Goal: Information Seeking & Learning: Check status

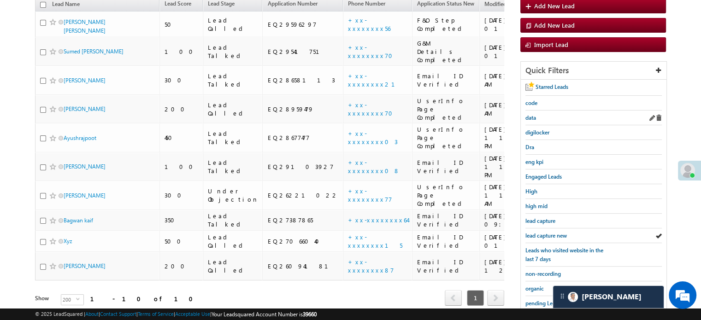
scroll to position [106, 0]
click at [557, 229] on div "lead capture new" at bounding box center [594, 236] width 136 height 15
click at [557, 235] on span "lead capture new" at bounding box center [546, 235] width 41 height 7
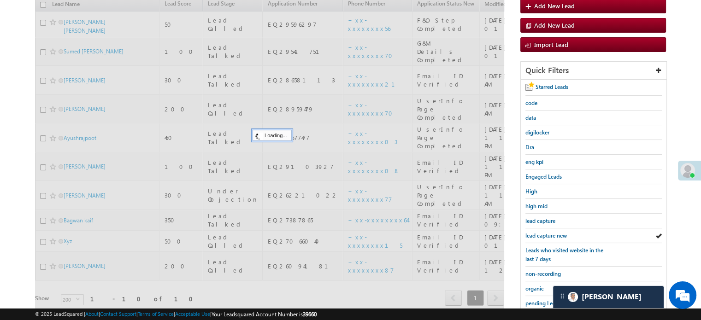
click at [557, 235] on span "lead capture new" at bounding box center [546, 235] width 41 height 7
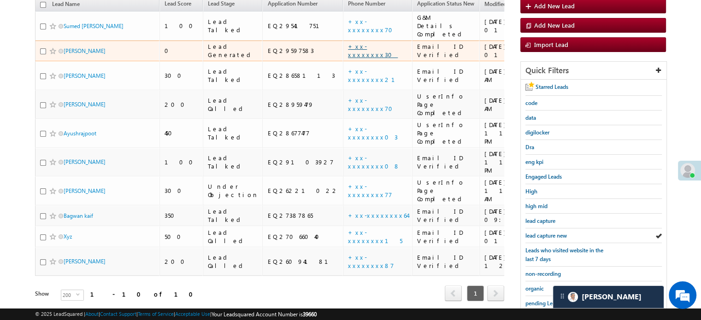
click at [348, 42] on link "+xx-xxxxxxxx30" at bounding box center [373, 50] width 50 height 16
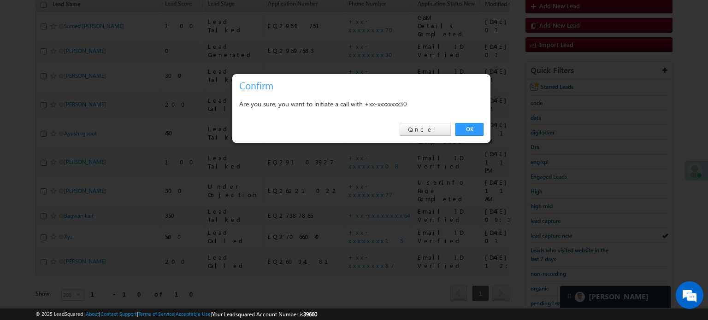
click at [468, 125] on link "OK" at bounding box center [469, 129] width 28 height 13
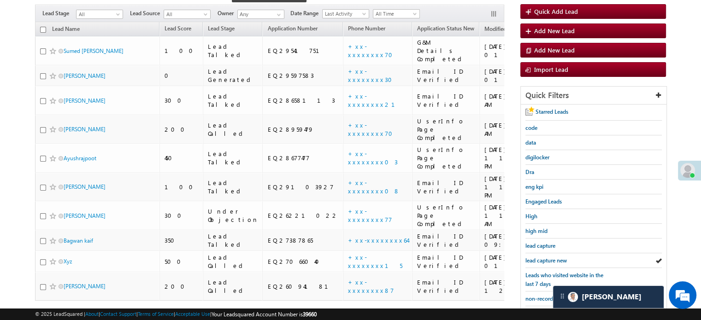
scroll to position [130, 0]
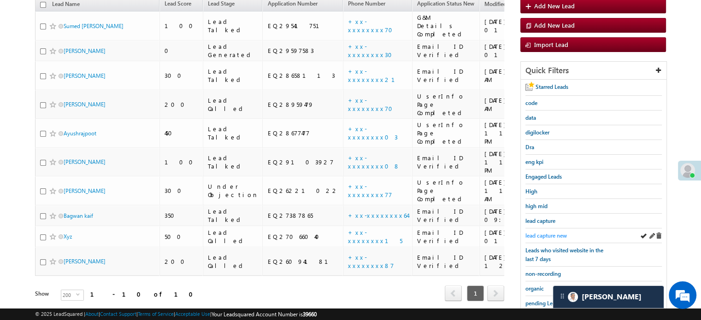
click at [539, 232] on span "lead capture new" at bounding box center [546, 235] width 41 height 7
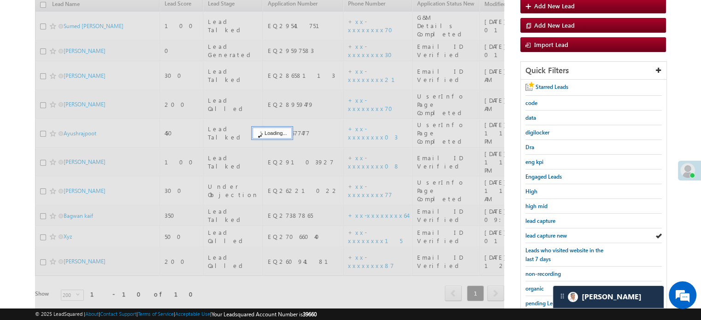
click at [539, 232] on span "lead capture new" at bounding box center [546, 235] width 41 height 7
click at [539, 232] on div "Starred Leads code data digilocker Dra eng kpi Engaged Leads High high mid lead…" at bounding box center [594, 232] width 146 height 305
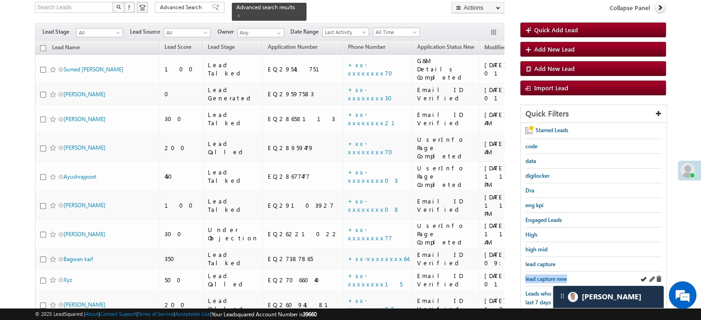
scroll to position [84, 0]
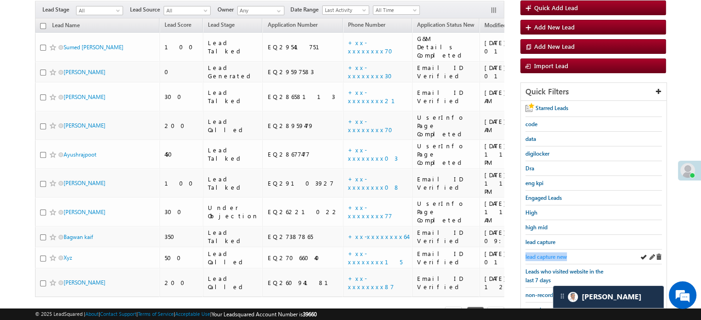
click at [541, 254] on span "lead capture new" at bounding box center [546, 257] width 41 height 7
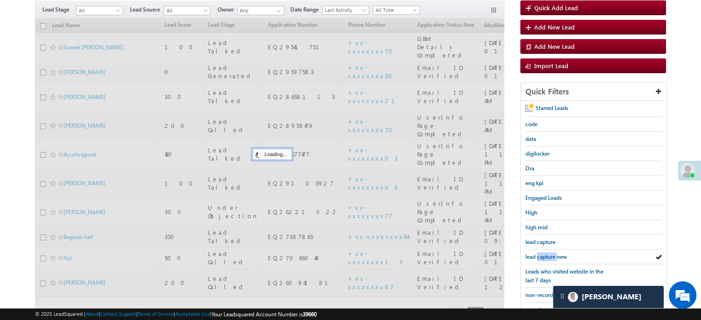
click at [541, 254] on span "lead capture new" at bounding box center [546, 257] width 41 height 7
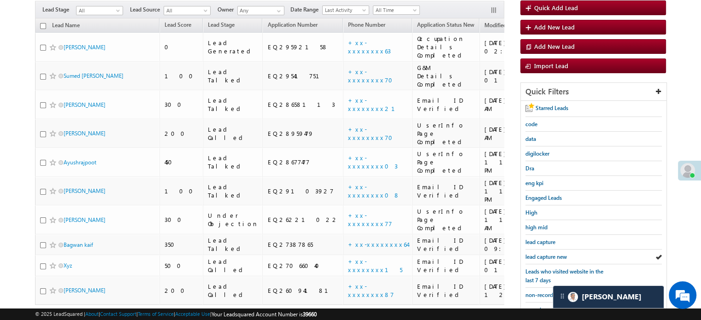
click at [541, 254] on span "lead capture new" at bounding box center [546, 257] width 41 height 7
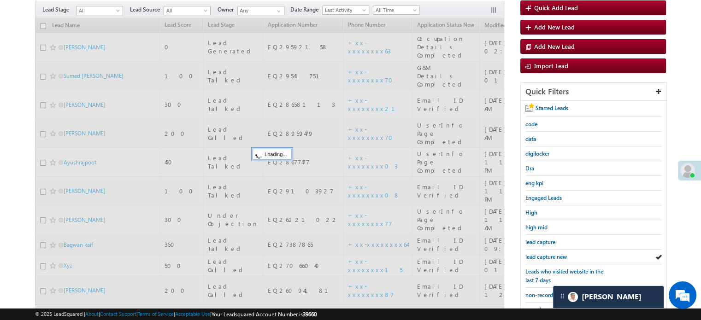
click at [541, 254] on span "lead capture new" at bounding box center [546, 257] width 41 height 7
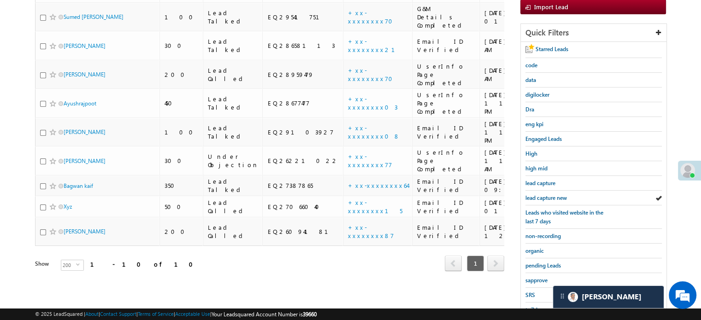
scroll to position [198, 0]
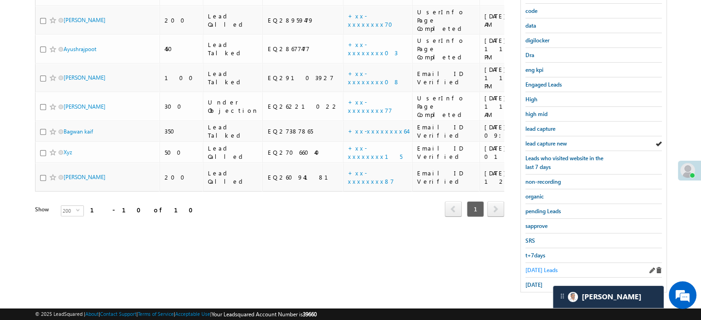
click at [532, 269] on span "Today's Leads" at bounding box center [542, 270] width 32 height 7
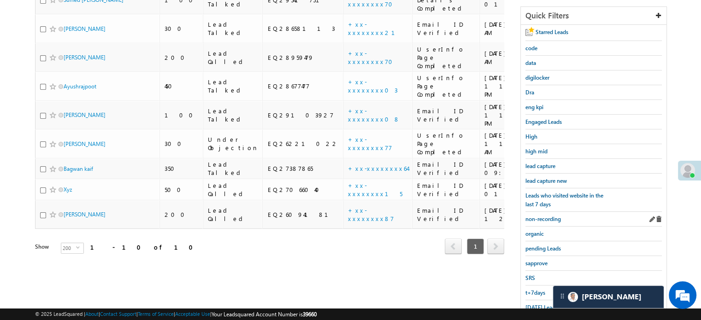
scroll to position [106, 0]
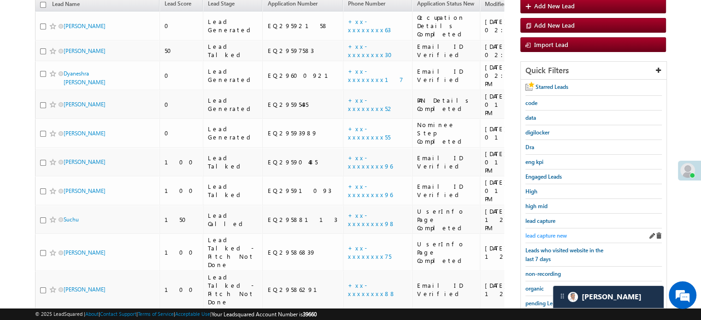
click at [543, 234] on span "lead capture new" at bounding box center [546, 235] width 41 height 7
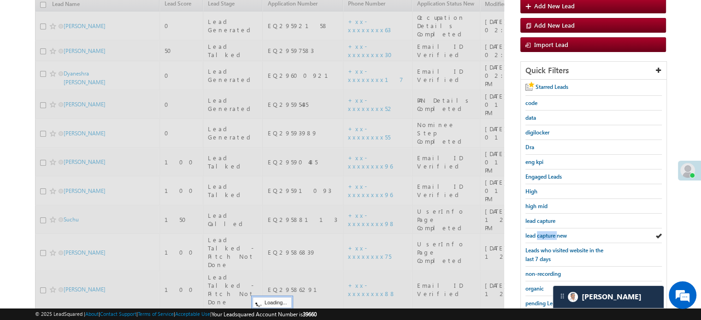
click at [543, 234] on span "lead capture new" at bounding box center [546, 235] width 41 height 7
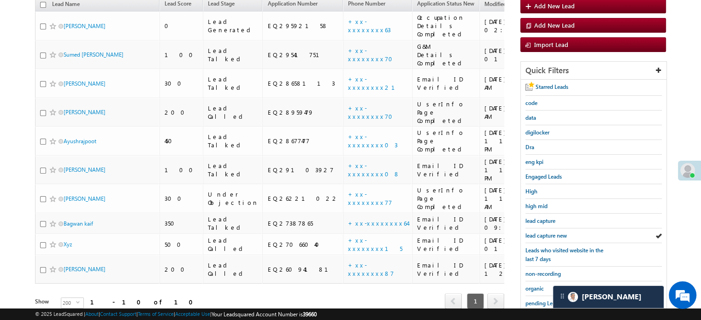
click at [543, 234] on span "lead capture new" at bounding box center [546, 235] width 41 height 7
click at [546, 234] on span "lead capture new" at bounding box center [546, 235] width 41 height 7
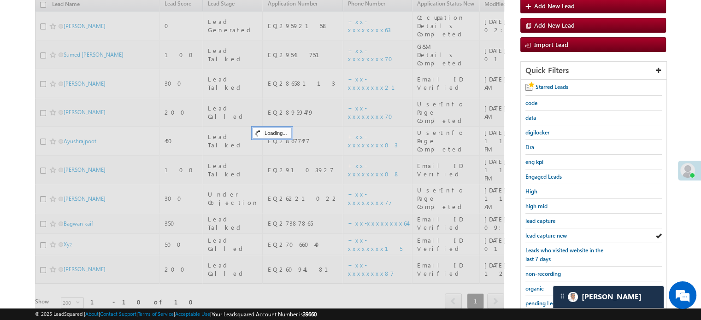
click at [546, 234] on span "lead capture new" at bounding box center [546, 235] width 41 height 7
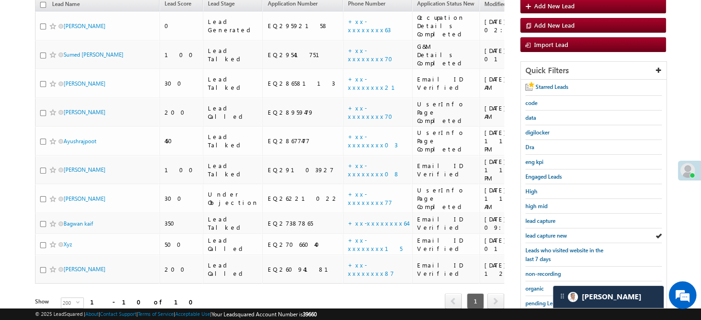
click at [546, 234] on span "lead capture new" at bounding box center [546, 235] width 41 height 7
click at [559, 231] on link "lead capture new" at bounding box center [546, 235] width 41 height 9
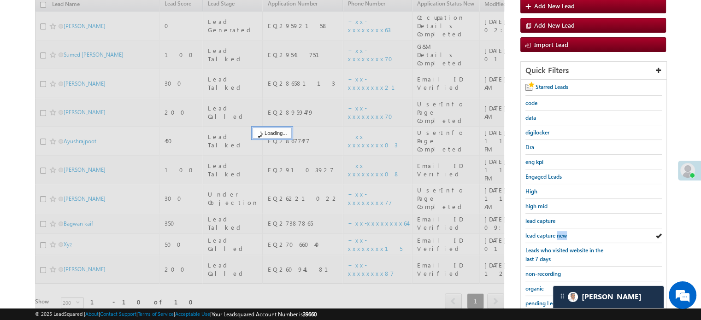
click at [559, 231] on link "lead capture new" at bounding box center [546, 235] width 41 height 9
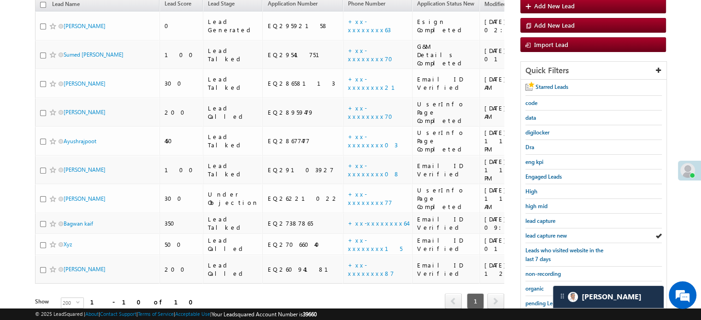
click at [559, 231] on link "lead capture new" at bounding box center [546, 235] width 41 height 9
click at [549, 235] on span "lead capture new" at bounding box center [546, 235] width 41 height 7
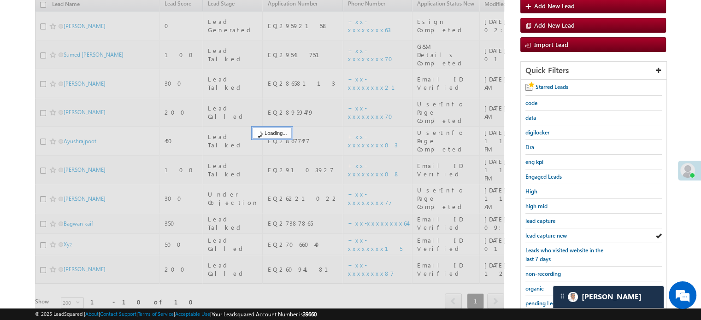
click at [549, 235] on span "lead capture new" at bounding box center [546, 235] width 41 height 7
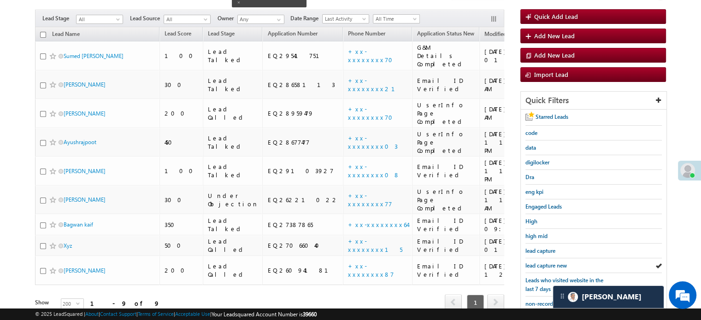
scroll to position [59, 0]
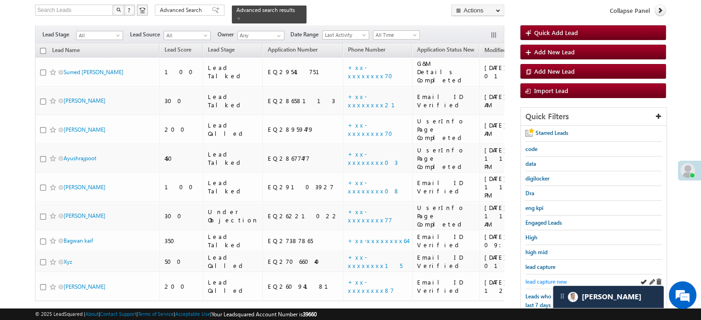
click at [546, 278] on span "lead capture new" at bounding box center [546, 281] width 41 height 7
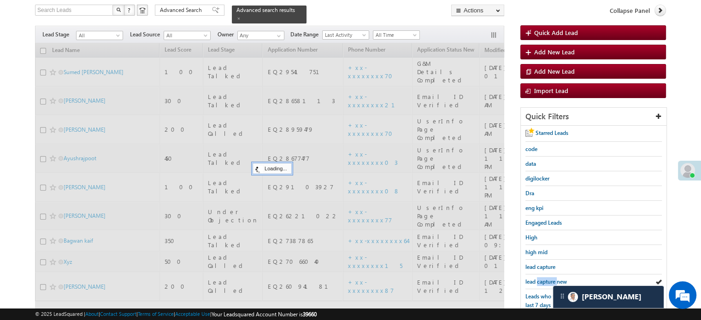
click at [546, 278] on span "lead capture new" at bounding box center [546, 281] width 41 height 7
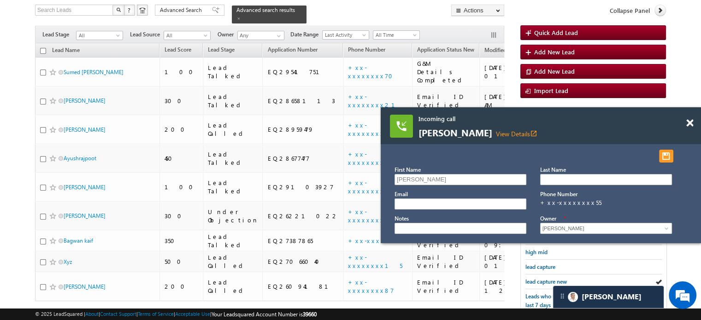
click at [687, 122] on span at bounding box center [689, 123] width 7 height 8
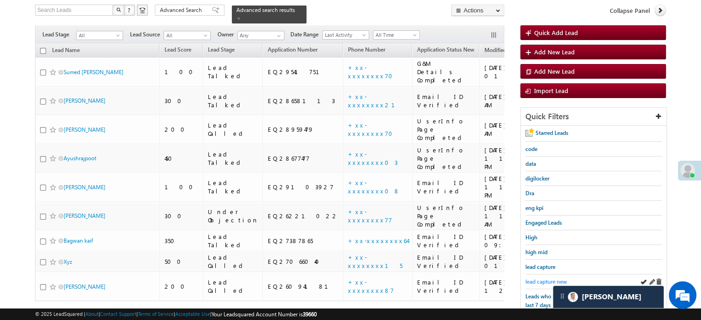
click at [537, 278] on span "lead capture new" at bounding box center [546, 281] width 41 height 7
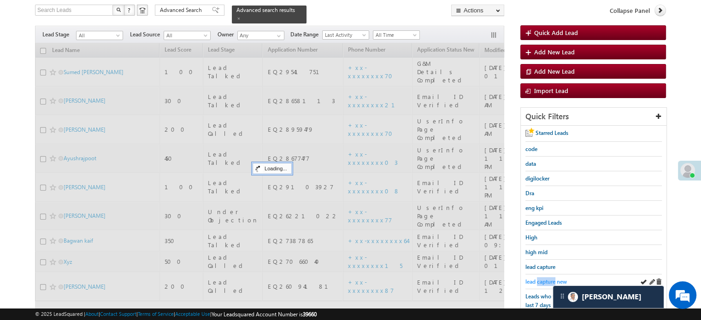
click at [539, 278] on span "lead capture new" at bounding box center [546, 281] width 41 height 7
click at [540, 278] on span "lead capture new" at bounding box center [546, 281] width 41 height 7
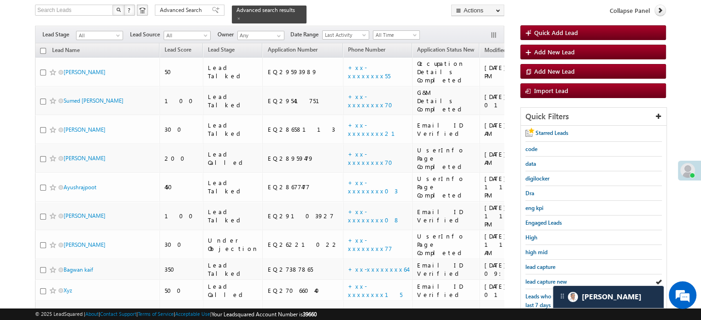
click at [540, 278] on span "lead capture new" at bounding box center [546, 281] width 41 height 7
click at [546, 278] on span "lead capture new" at bounding box center [546, 281] width 41 height 7
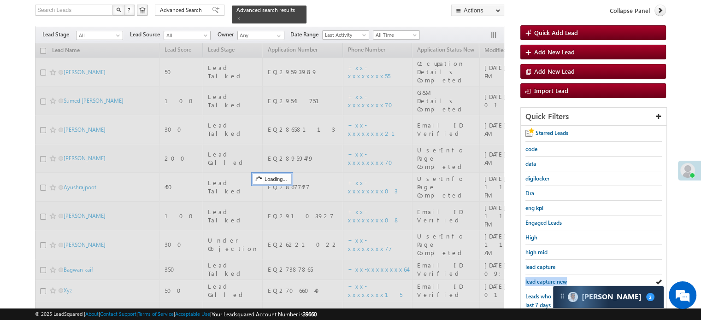
click at [546, 278] on span "lead capture new" at bounding box center [546, 281] width 41 height 7
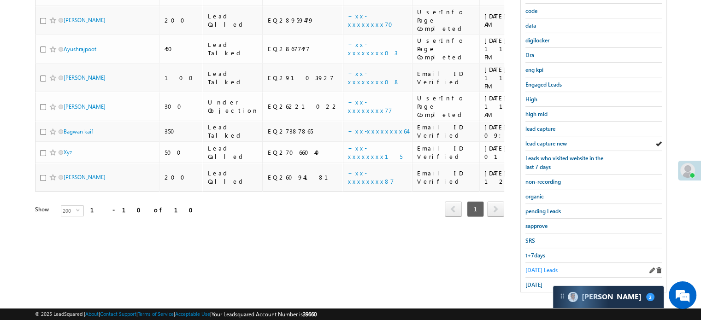
click at [538, 267] on span "Today's Leads" at bounding box center [542, 270] width 32 height 7
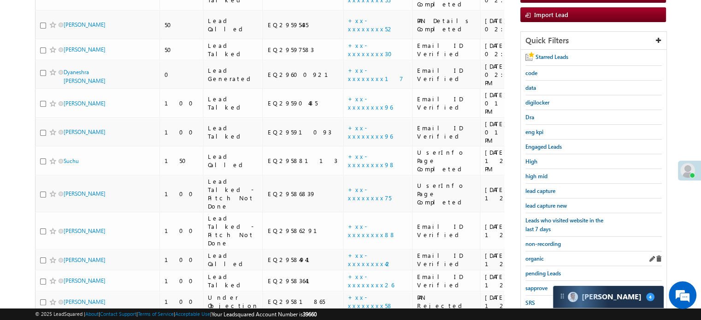
scroll to position [152, 0]
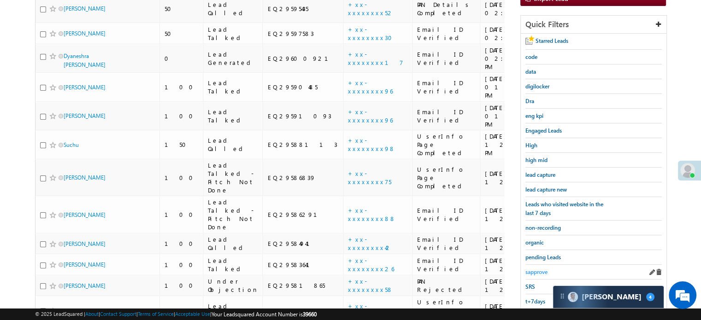
click at [545, 269] on span "sapprove" at bounding box center [537, 272] width 22 height 7
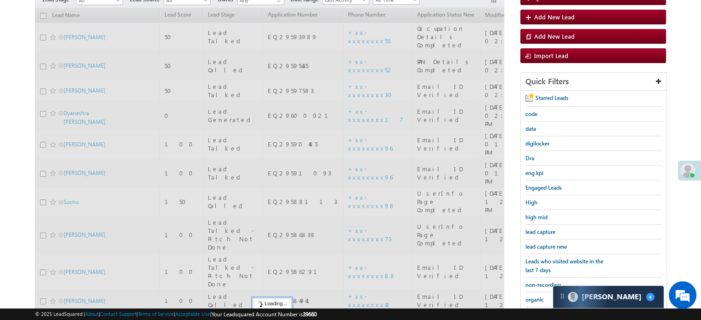
scroll to position [59, 0]
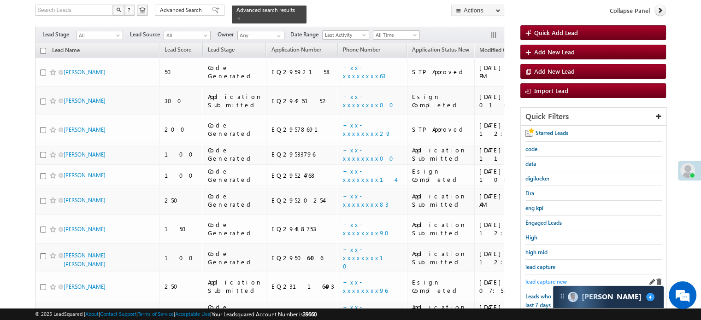
click at [551, 278] on span "lead capture new" at bounding box center [546, 281] width 41 height 7
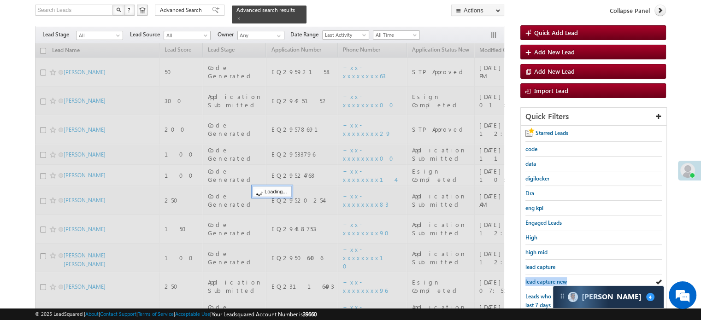
click at [551, 278] on span "lead capture new" at bounding box center [546, 281] width 41 height 7
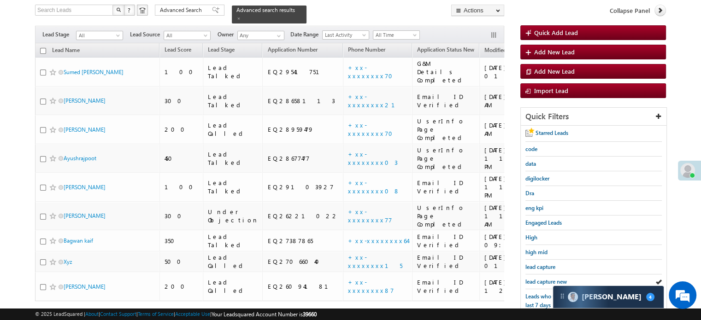
click at [551, 278] on span "lead capture new" at bounding box center [546, 281] width 41 height 7
click at [547, 278] on span "lead capture new" at bounding box center [546, 281] width 41 height 7
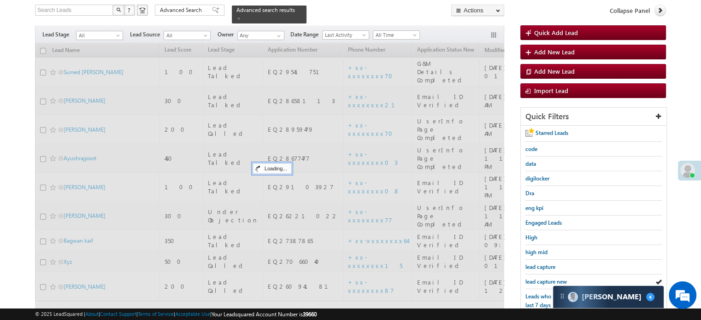
click at [547, 278] on span "lead capture new" at bounding box center [546, 281] width 41 height 7
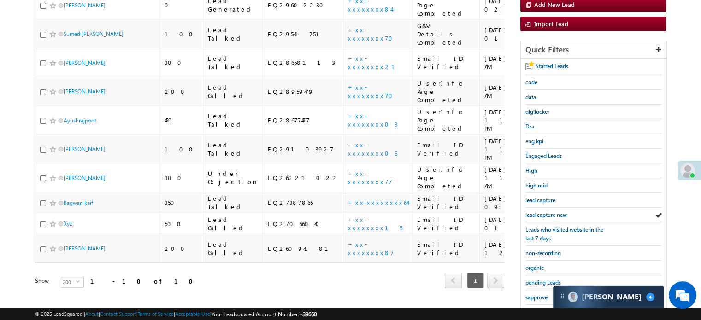
scroll to position [198, 0]
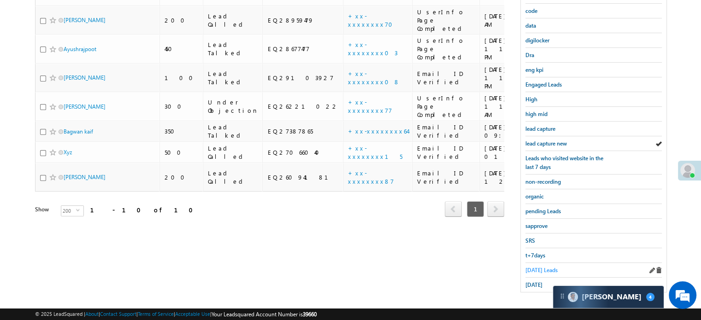
click at [537, 267] on span "Today's Leads" at bounding box center [542, 270] width 32 height 7
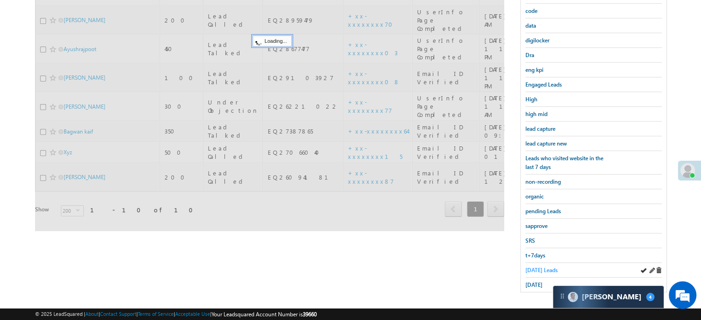
scroll to position [59, 0]
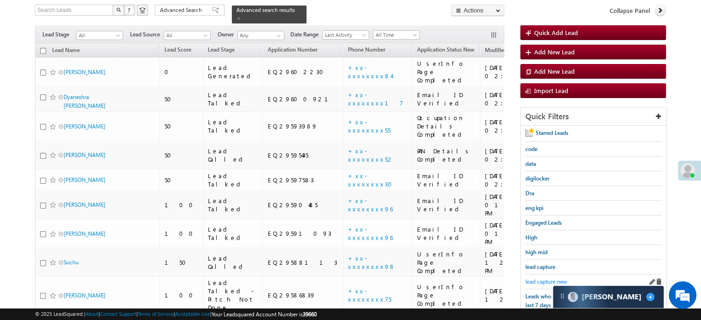
click at [551, 278] on span "lead capture new" at bounding box center [546, 281] width 41 height 7
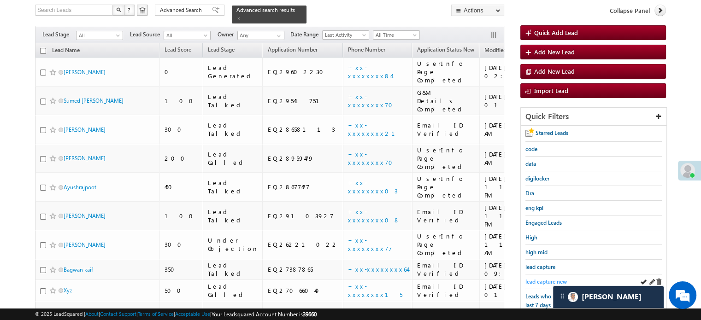
click at [541, 280] on span "lead capture new" at bounding box center [546, 281] width 41 height 7
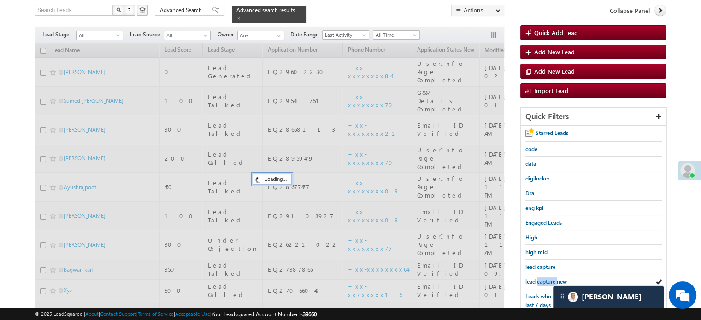
click at [541, 280] on span "lead capture new" at bounding box center [546, 281] width 41 height 7
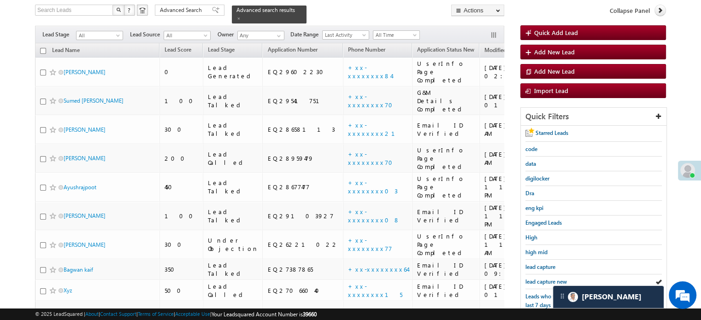
click at [541, 280] on span "lead capture new" at bounding box center [546, 281] width 41 height 7
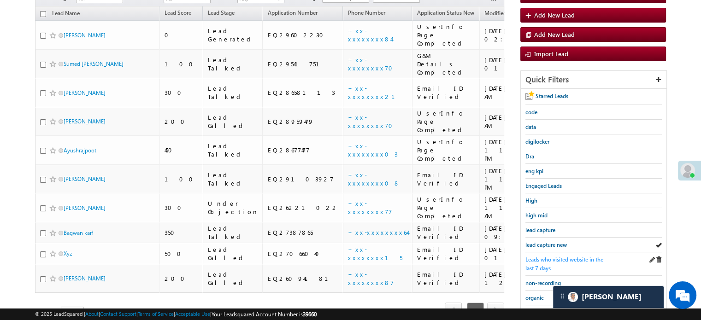
scroll to position [106, 0]
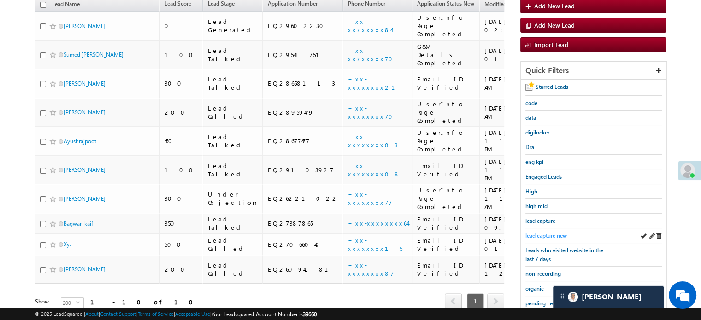
click at [553, 236] on span "lead capture new" at bounding box center [546, 235] width 41 height 7
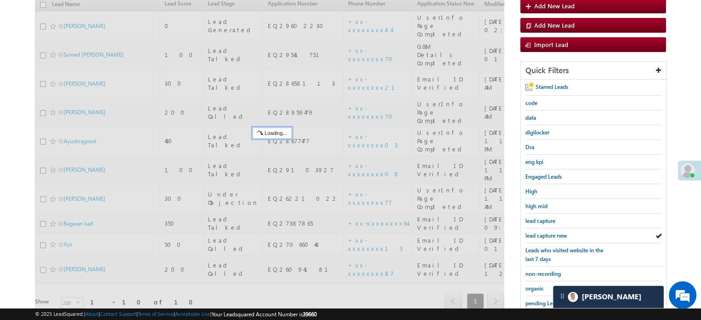
click at [552, 236] on span "lead capture new" at bounding box center [546, 235] width 41 height 7
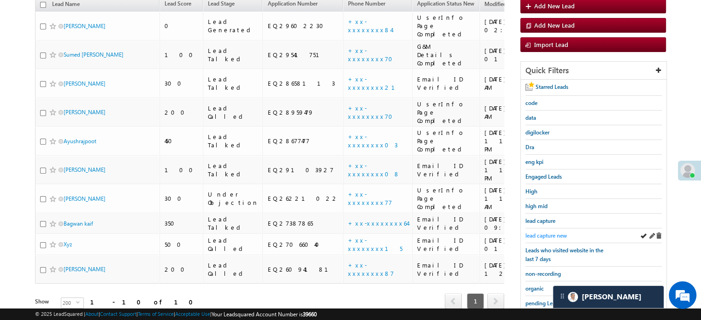
click at [549, 232] on span "lead capture new" at bounding box center [546, 235] width 41 height 7
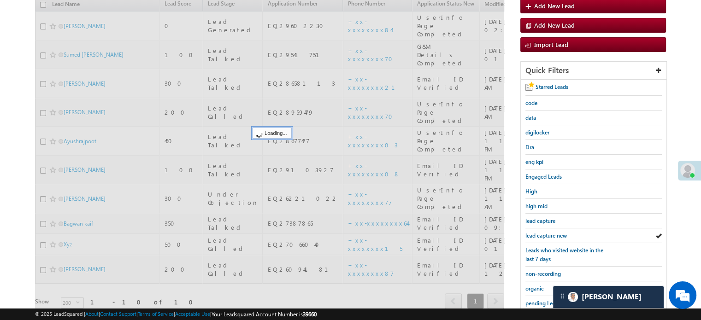
click at [549, 232] on span "lead capture new" at bounding box center [546, 235] width 41 height 7
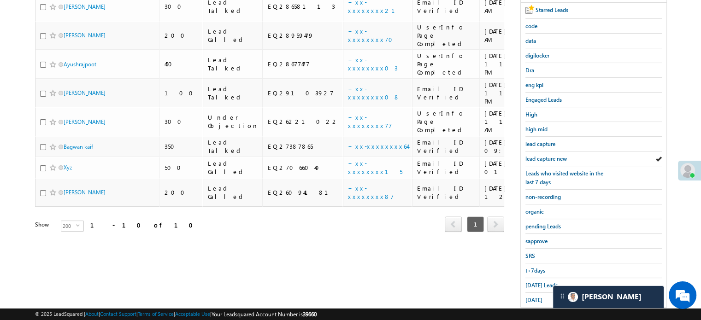
scroll to position [198, 0]
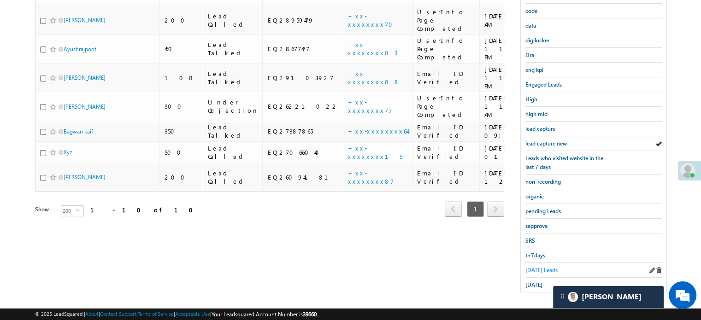
click at [537, 269] on span "Today's Leads" at bounding box center [542, 270] width 32 height 7
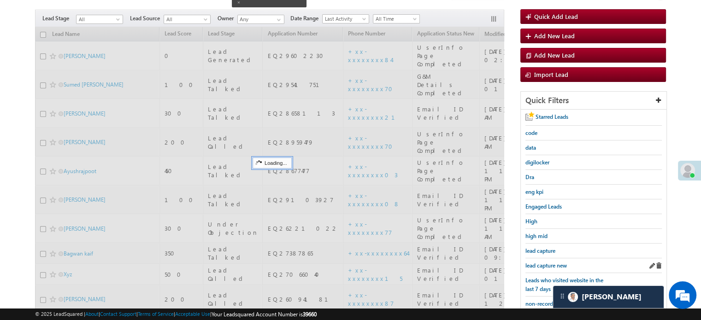
scroll to position [59, 0]
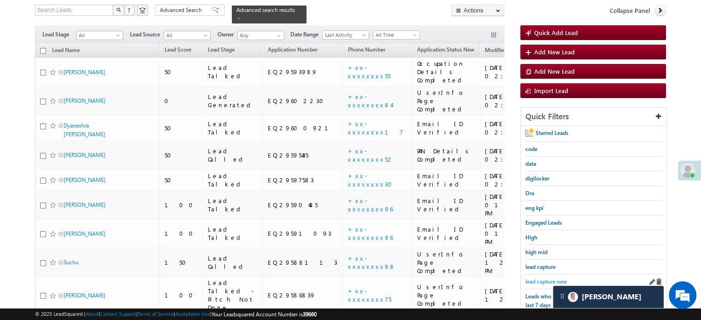
click at [543, 278] on span "lead capture new" at bounding box center [546, 281] width 41 height 7
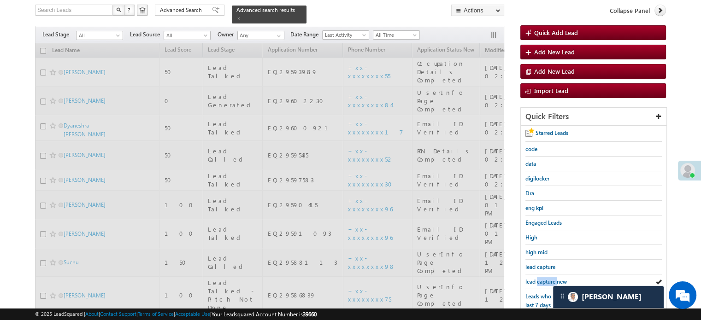
click at [543, 278] on span "lead capture new" at bounding box center [546, 281] width 41 height 7
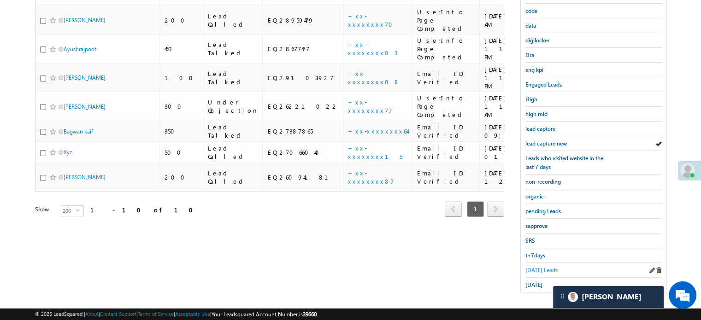
click at [535, 267] on span "Today's Leads" at bounding box center [542, 270] width 32 height 7
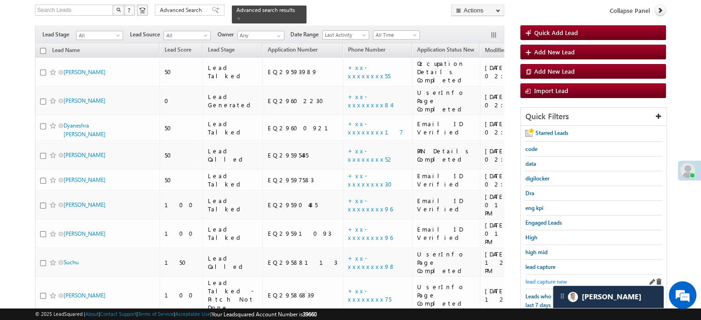
click at [544, 281] on span "lead capture new" at bounding box center [546, 281] width 41 height 7
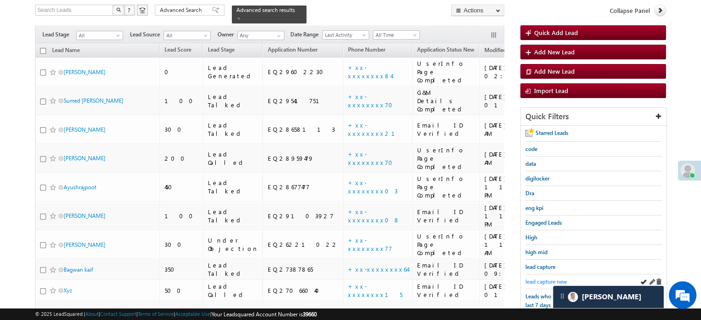
click at [545, 283] on div "lead capture new" at bounding box center [594, 282] width 136 height 15
click at [545, 282] on span "lead capture new" at bounding box center [546, 281] width 41 height 7
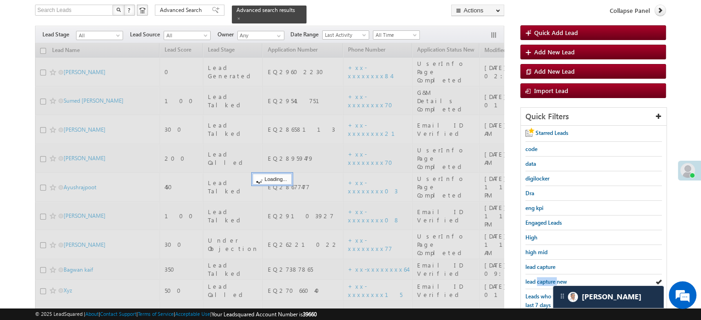
click at [545, 282] on span "lead capture new" at bounding box center [546, 281] width 41 height 7
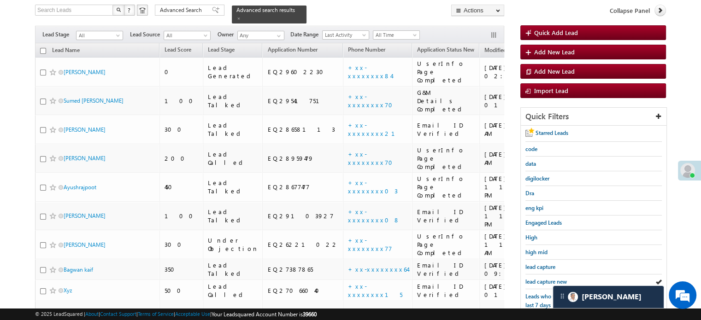
scroll to position [198, 0]
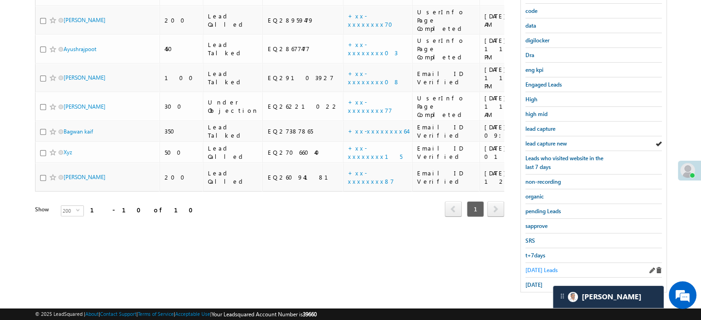
click at [534, 267] on span "Today's Leads" at bounding box center [542, 270] width 32 height 7
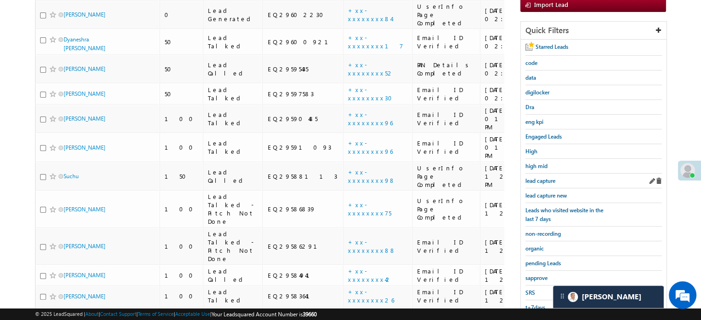
scroll to position [152, 0]
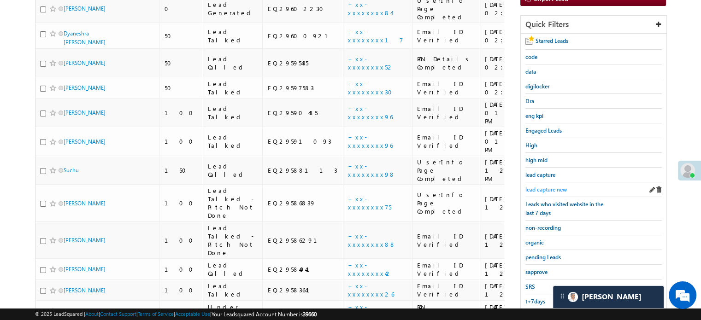
click at [552, 185] on link "lead capture new" at bounding box center [546, 189] width 41 height 9
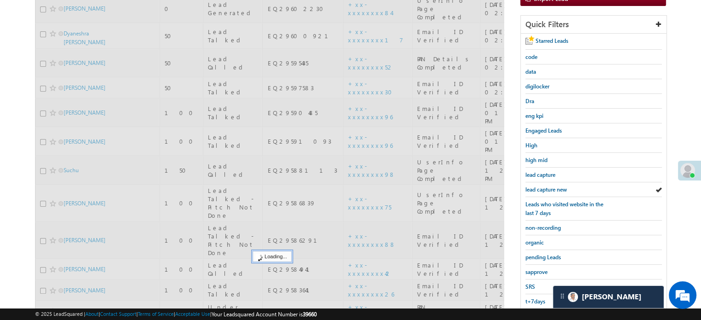
click at [552, 186] on span "lead capture new" at bounding box center [546, 189] width 41 height 7
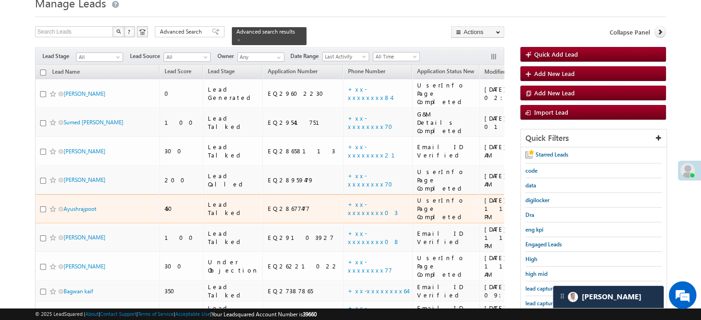
scroll to position [59, 0]
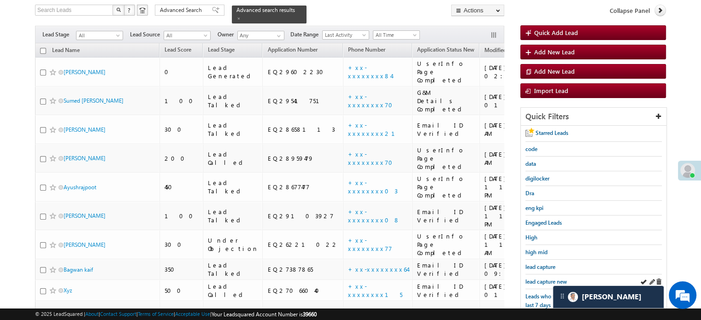
click at [534, 275] on div "lead capture new" at bounding box center [594, 282] width 136 height 15
click at [535, 278] on span "lead capture new" at bounding box center [546, 281] width 41 height 7
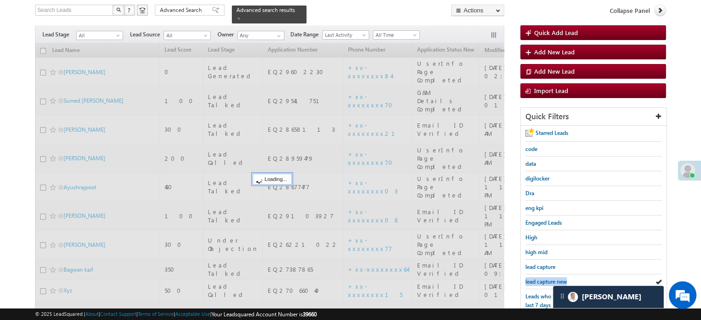
click at [535, 278] on span "lead capture new" at bounding box center [546, 281] width 41 height 7
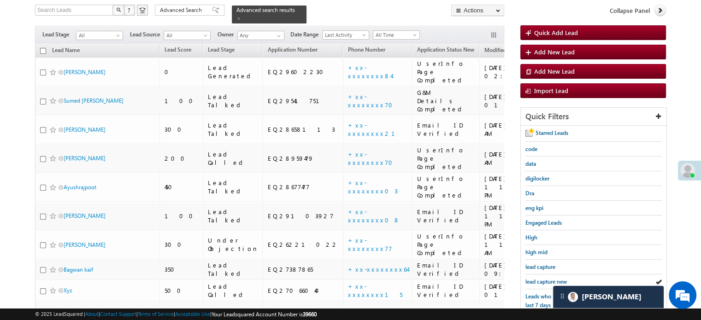
click at [535, 278] on span "lead capture new" at bounding box center [546, 281] width 41 height 7
click at [535, 279] on span "lead capture new" at bounding box center [546, 281] width 41 height 7
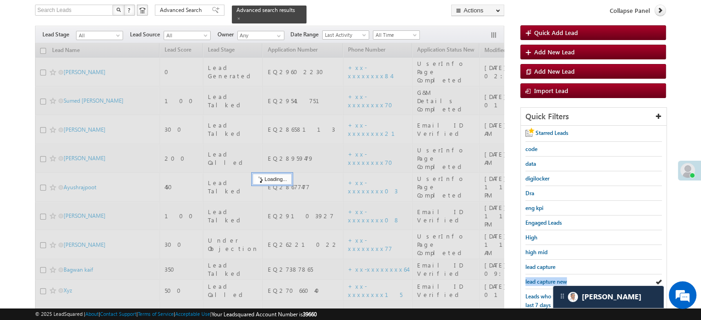
click at [535, 279] on span "lead capture new" at bounding box center [546, 281] width 41 height 7
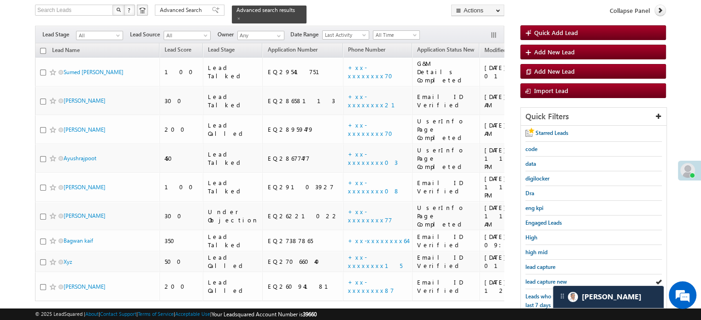
click at [535, 279] on span "lead capture new" at bounding box center [546, 281] width 41 height 7
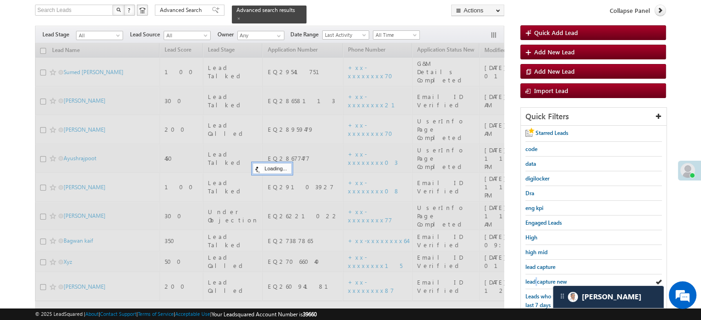
click at [535, 279] on span "lead capture new" at bounding box center [546, 281] width 41 height 7
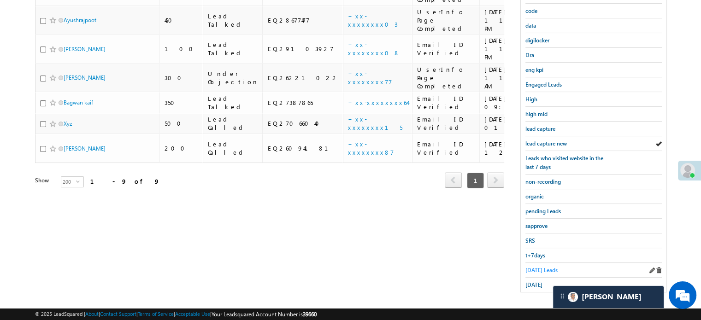
click at [532, 267] on span "Today's Leads" at bounding box center [542, 270] width 32 height 7
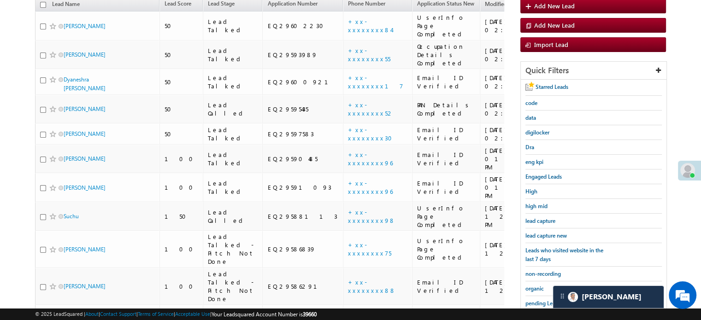
scroll to position [290, 0]
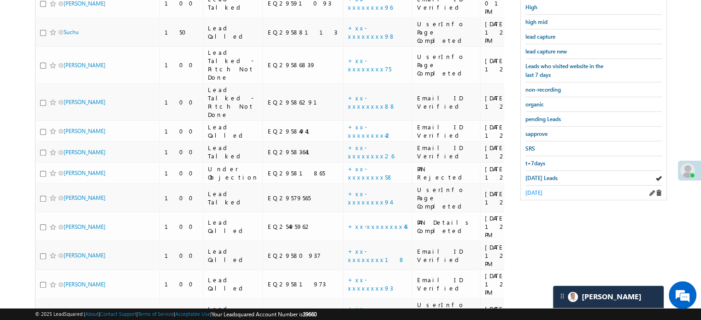
click at [532, 190] on span "yesterday" at bounding box center [534, 192] width 17 height 7
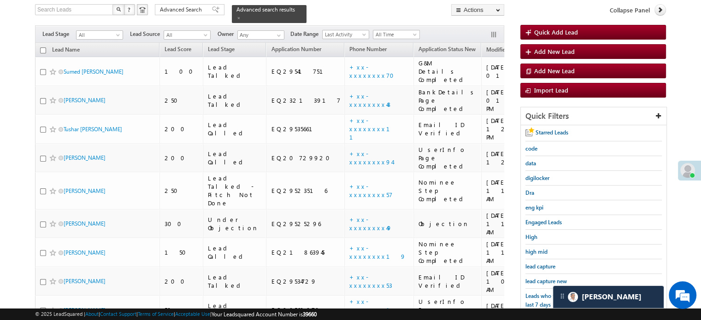
scroll to position [230, 0]
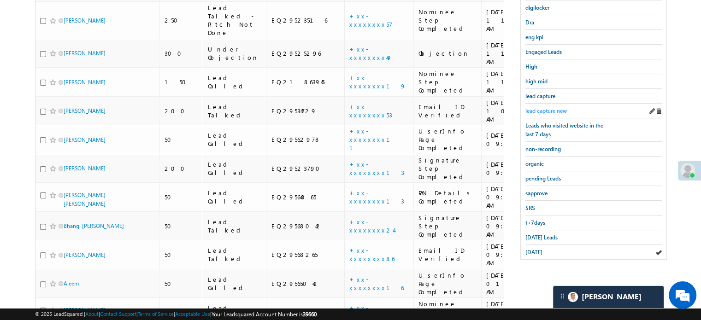
click at [543, 108] on span "lead capture new" at bounding box center [546, 110] width 41 height 7
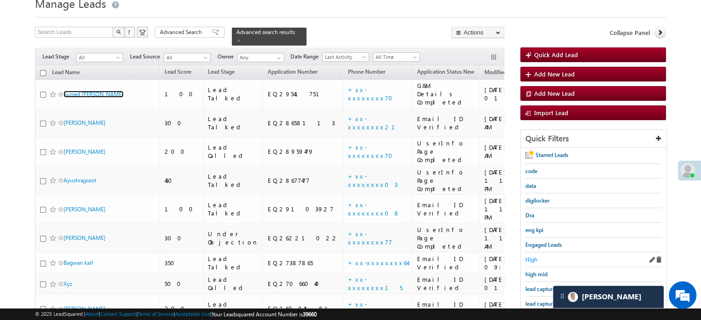
scroll to position [92, 0]
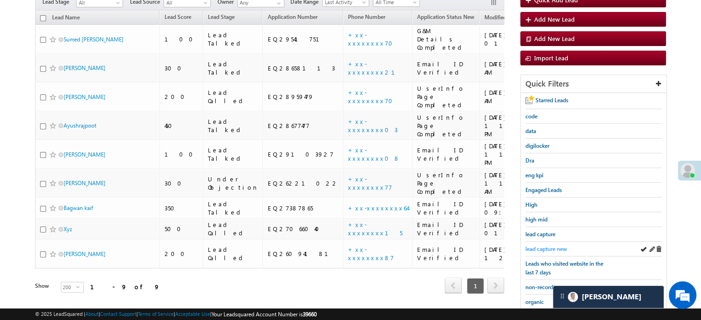
click at [542, 246] on span "lead capture new" at bounding box center [546, 249] width 41 height 7
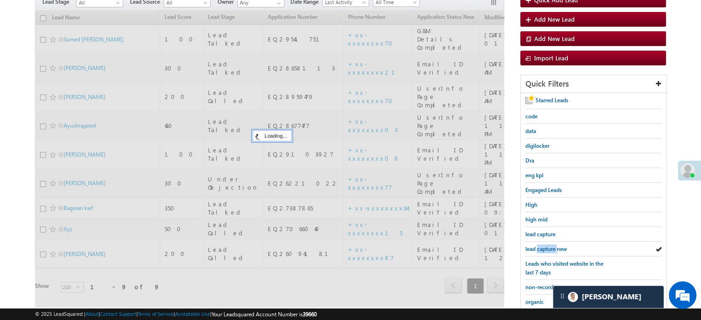
click at [542, 246] on span "lead capture new" at bounding box center [546, 249] width 41 height 7
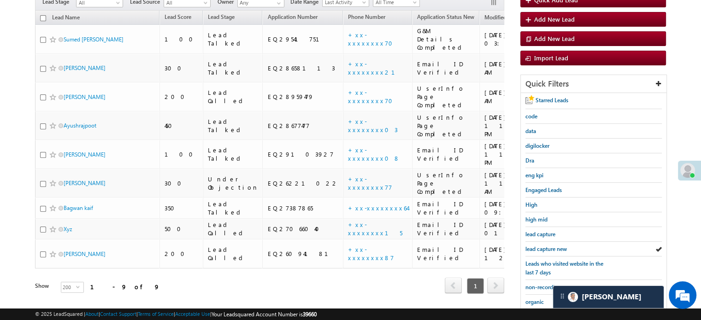
click at [542, 246] on span "lead capture new" at bounding box center [546, 249] width 41 height 7
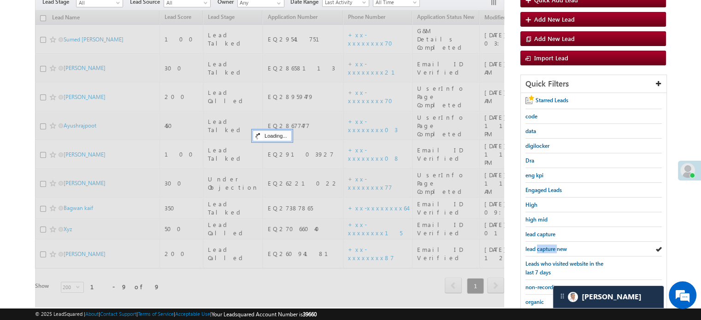
click at [542, 246] on span "lead capture new" at bounding box center [546, 249] width 41 height 7
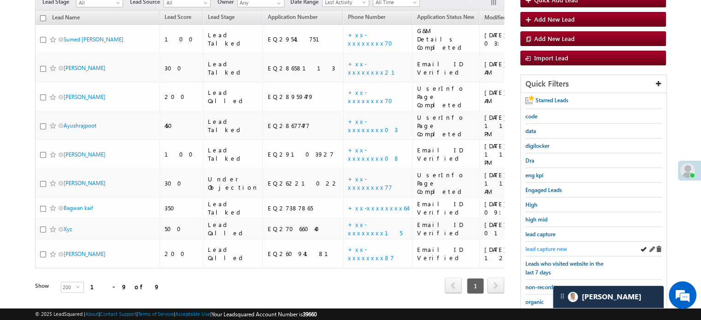
click at [544, 247] on span "lead capture new" at bounding box center [546, 249] width 41 height 7
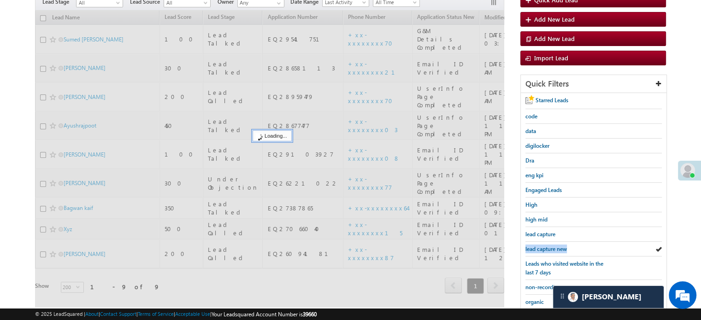
click at [544, 247] on span "lead capture new" at bounding box center [546, 249] width 41 height 7
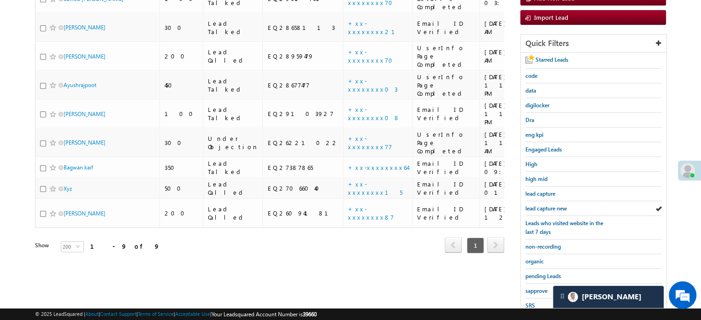
scroll to position [198, 0]
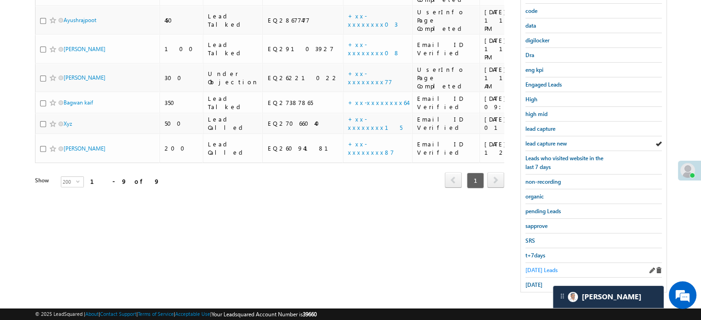
click at [543, 267] on span "Today's Leads" at bounding box center [542, 270] width 32 height 7
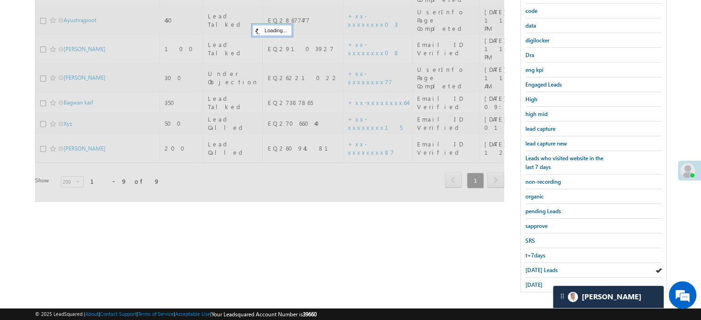
click at [543, 267] on span "Today's Leads" at bounding box center [542, 270] width 32 height 7
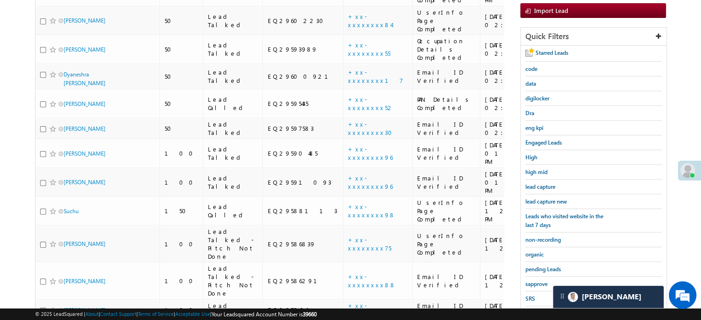
scroll to position [209, 0]
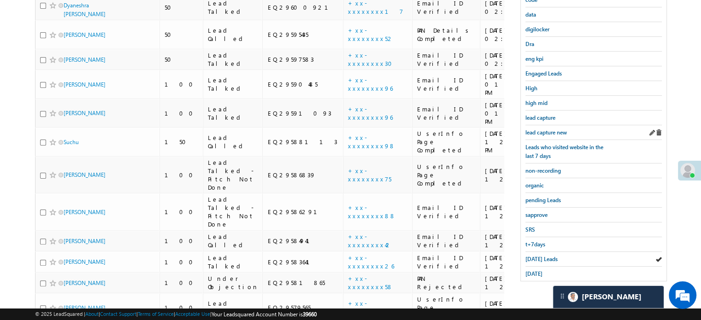
click at [548, 125] on div "lead capture new" at bounding box center [594, 132] width 136 height 15
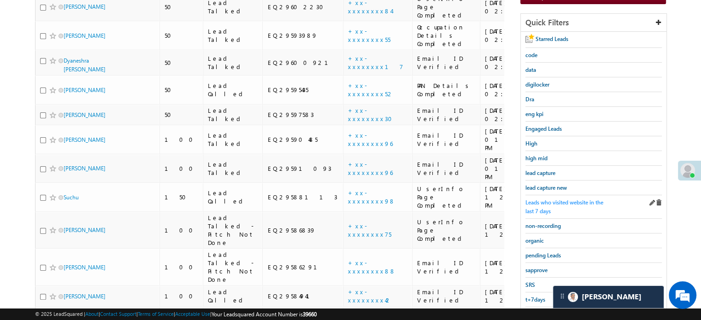
scroll to position [163, 0]
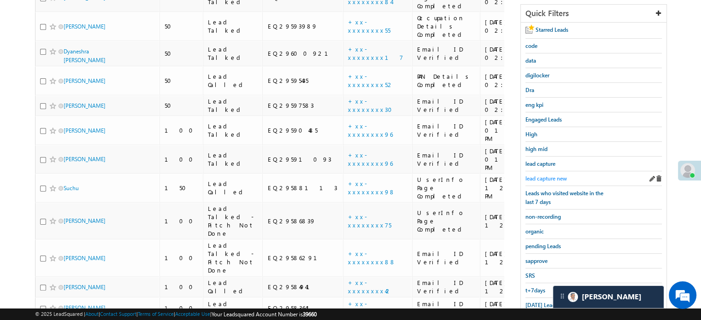
click at [548, 174] on link "lead capture new" at bounding box center [546, 178] width 41 height 9
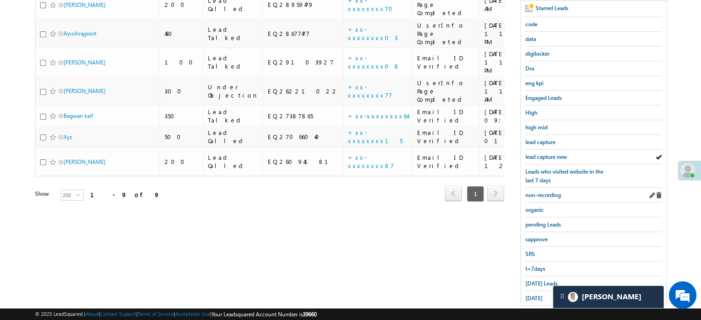
scroll to position [198, 0]
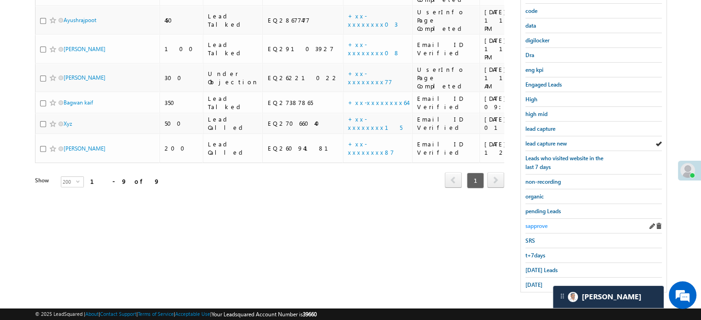
click at [531, 223] on span "sapprove" at bounding box center [537, 226] width 22 height 7
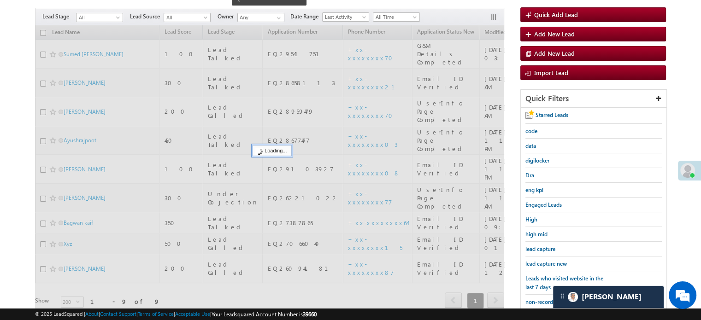
scroll to position [59, 0]
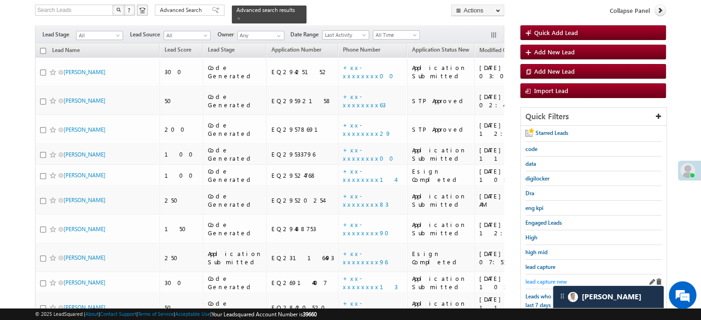
click at [533, 278] on span "lead capture new" at bounding box center [546, 281] width 41 height 7
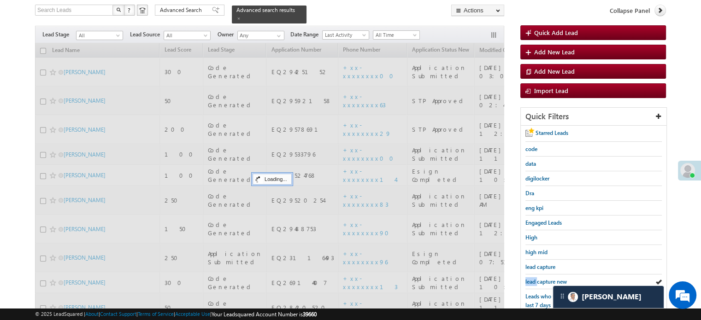
click at [533, 278] on span "lead capture new" at bounding box center [546, 281] width 41 height 7
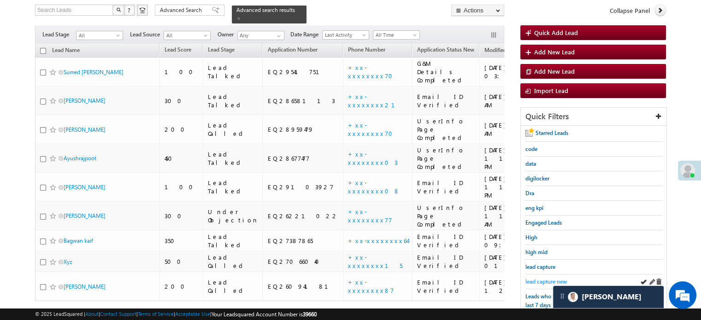
click at [526, 278] on span "lead capture new" at bounding box center [546, 281] width 41 height 7
click at [542, 283] on div "lead capture new" at bounding box center [594, 282] width 136 height 15
click at [541, 280] on span "lead capture new" at bounding box center [546, 281] width 41 height 7
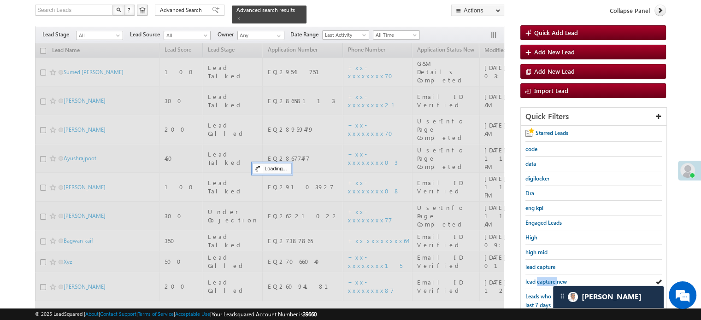
click at [541, 279] on span "lead capture new" at bounding box center [546, 281] width 41 height 7
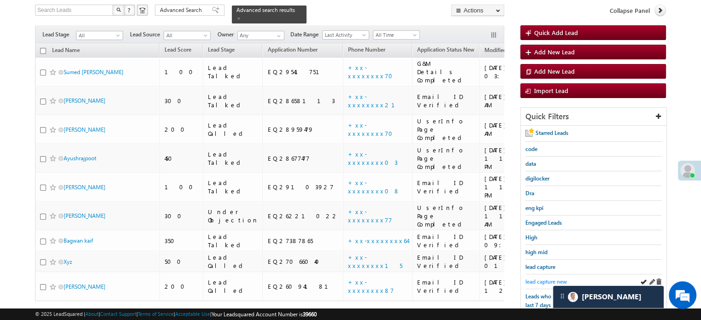
click at [550, 278] on span "lead capture new" at bounding box center [546, 281] width 41 height 7
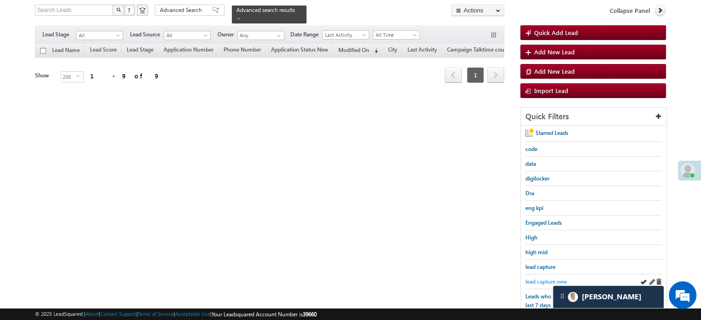
drag, startPoint x: 542, startPoint y: 274, endPoint x: 546, endPoint y: 279, distance: 6.6
click at [542, 275] on div "lead capture new" at bounding box center [594, 282] width 136 height 15
click at [546, 279] on span "lead capture new" at bounding box center [546, 281] width 41 height 7
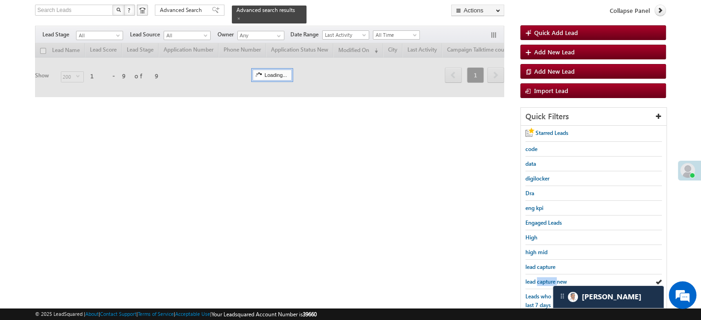
click at [546, 279] on span "lead capture new" at bounding box center [546, 281] width 41 height 7
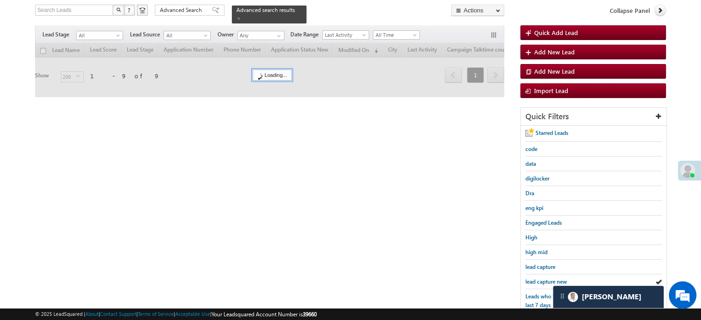
click at [546, 279] on span "lead capture new" at bounding box center [546, 281] width 41 height 7
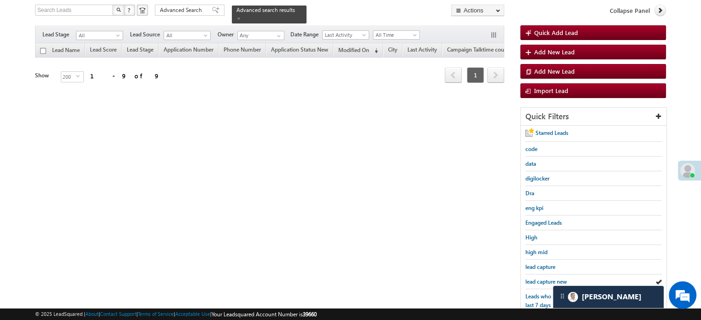
click at [546, 279] on span "lead capture new" at bounding box center [546, 281] width 41 height 7
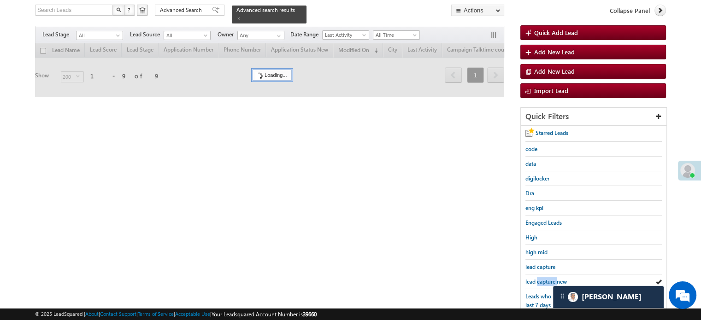
click at [546, 279] on span "lead capture new" at bounding box center [546, 281] width 41 height 7
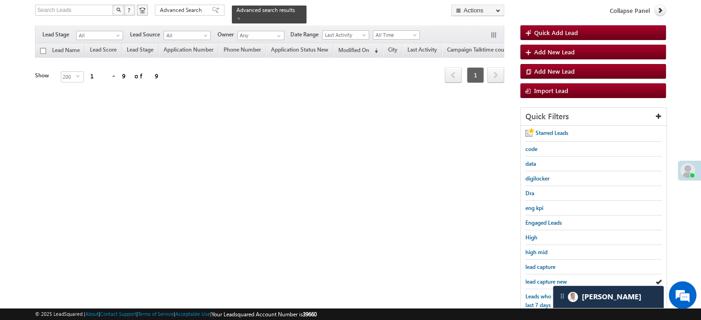
click at [546, 279] on span "lead capture new" at bounding box center [546, 281] width 41 height 7
click at [337, 237] on div "Search Leads X ? 9 results found Advanced Search Advanced Search Advanced searc…" at bounding box center [350, 223] width 631 height 436
click at [542, 278] on span "lead capture new" at bounding box center [546, 281] width 41 height 7
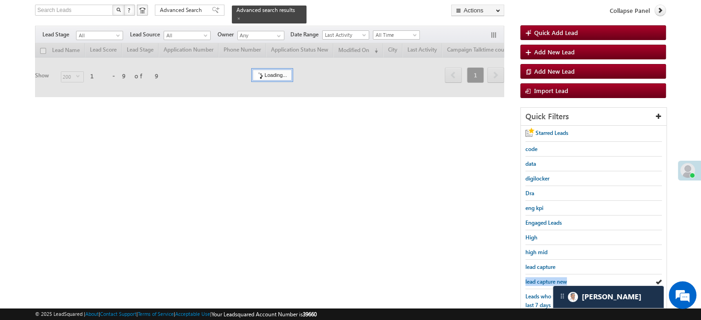
click at [542, 278] on span "lead capture new" at bounding box center [546, 281] width 41 height 7
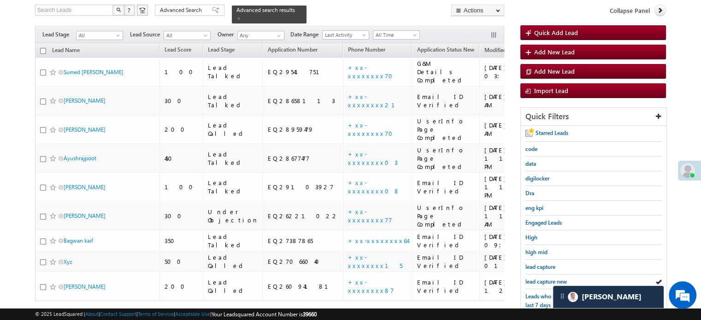
click at [542, 278] on span "lead capture new" at bounding box center [546, 281] width 41 height 7
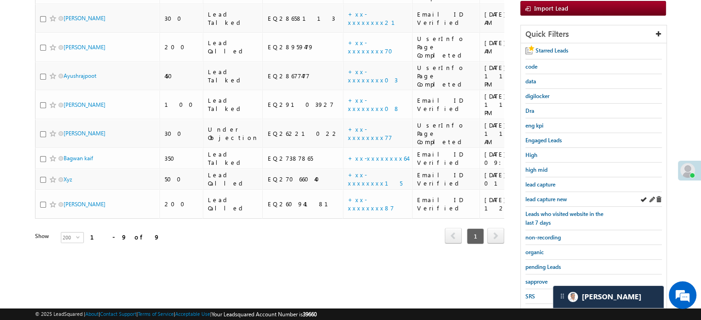
scroll to position [152, 0]
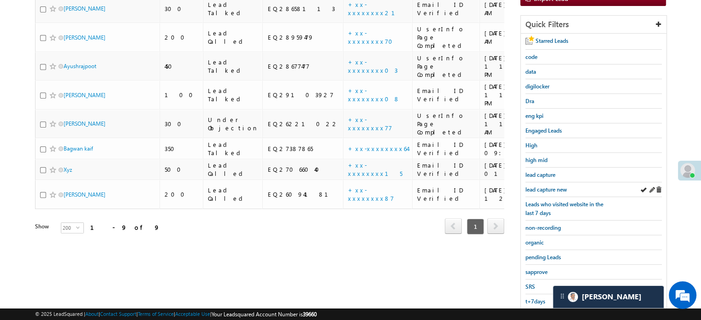
click at [536, 191] on div "lead capture new" at bounding box center [594, 190] width 136 height 15
click at [566, 176] on div "lead capture" at bounding box center [594, 175] width 136 height 15
click at [561, 186] on span "lead capture new" at bounding box center [546, 189] width 41 height 7
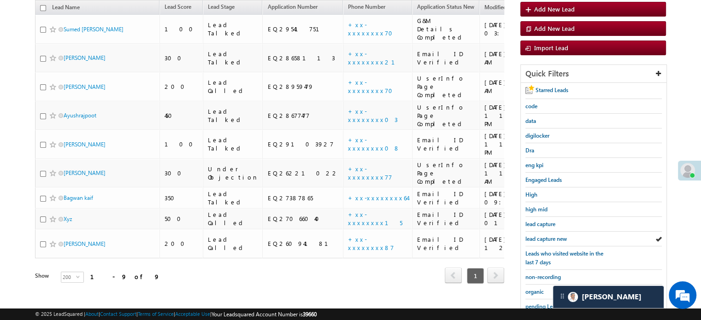
scroll to position [198, 0]
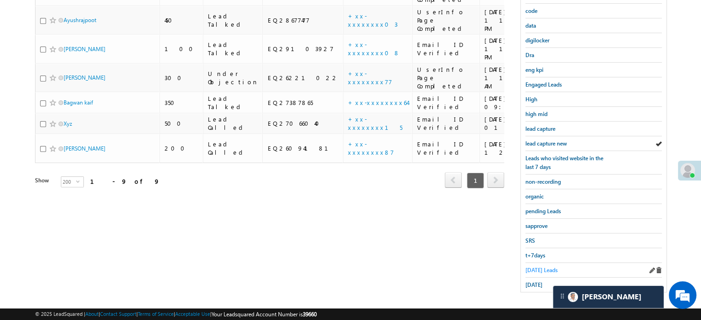
click at [544, 267] on span "Today's Leads" at bounding box center [542, 270] width 32 height 7
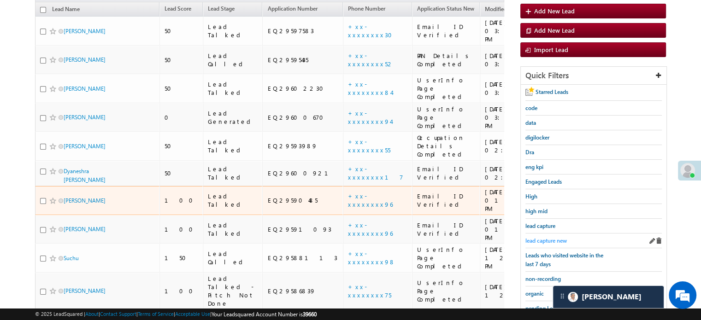
scroll to position [106, 0]
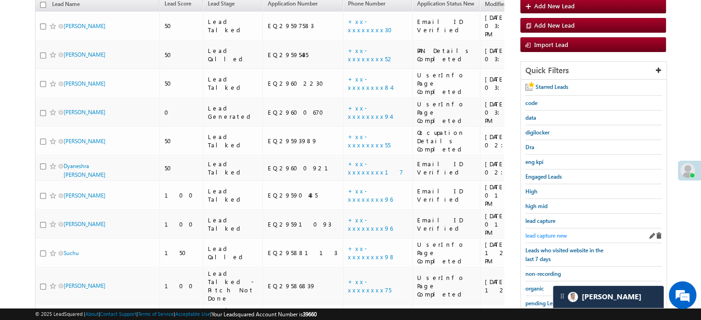
click at [549, 232] on span "lead capture new" at bounding box center [546, 235] width 41 height 7
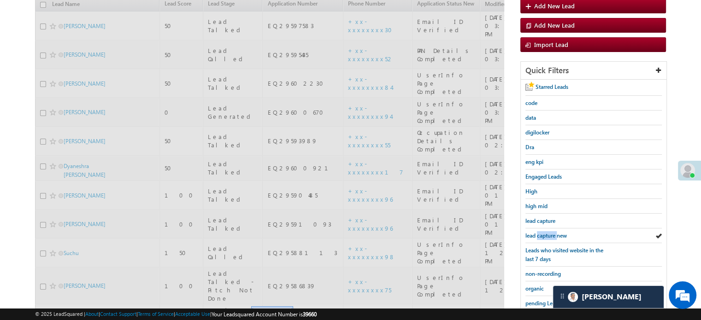
click at [549, 232] on span "lead capture new" at bounding box center [546, 235] width 41 height 7
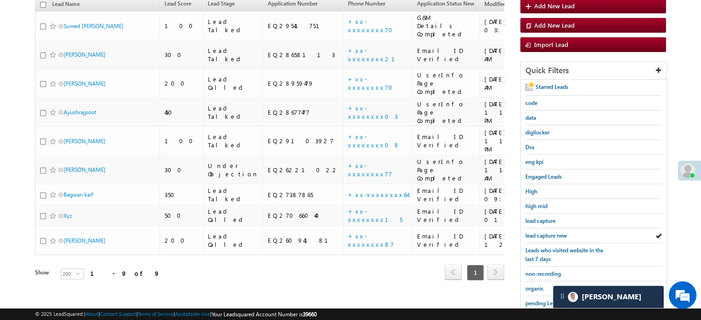
scroll to position [59, 0]
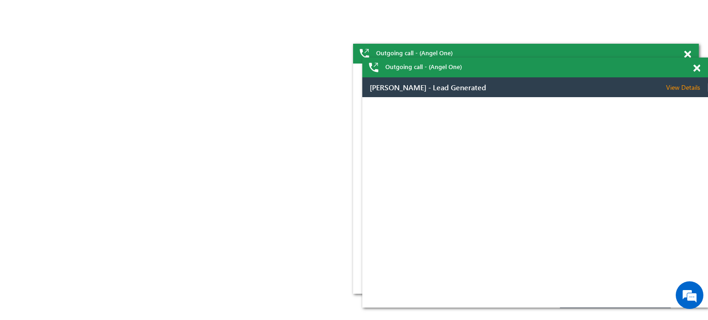
drag, startPoint x: 0, startPoint y: 0, endPoint x: 694, endPoint y: 74, distance: 697.7
click at [699, 67] on span at bounding box center [696, 69] width 7 height 8
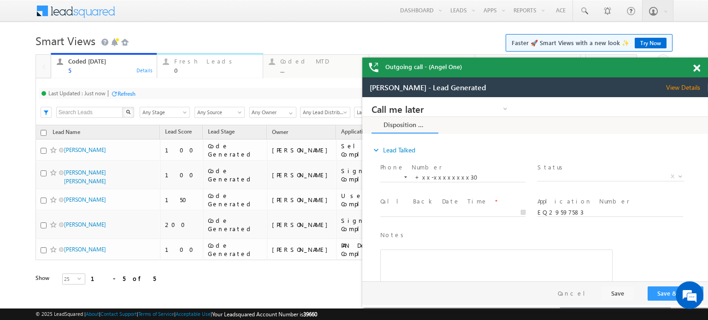
drag, startPoint x: 211, startPoint y: 71, endPoint x: 205, endPoint y: 73, distance: 6.3
click at [211, 71] on div "0" at bounding box center [215, 70] width 83 height 7
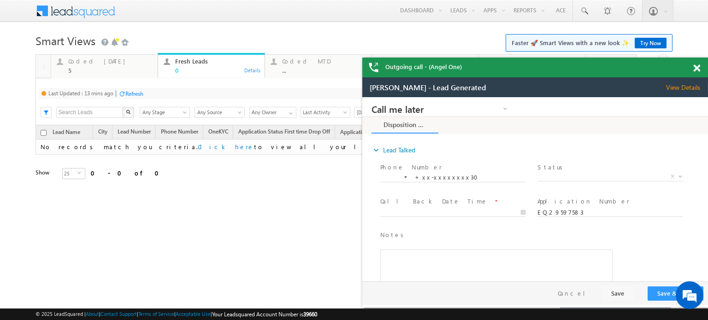
click at [137, 90] on div "Refresh" at bounding box center [134, 93] width 18 height 7
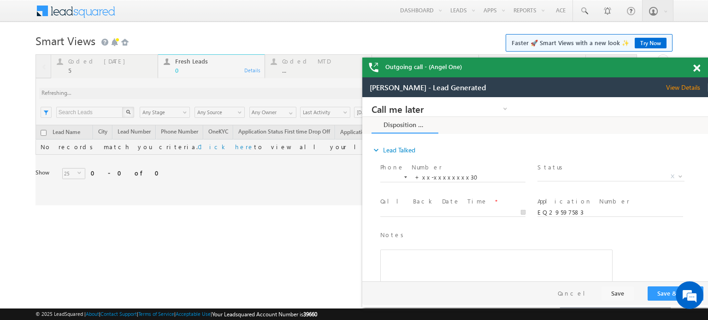
click at [136, 90] on div at bounding box center [336, 129] width 602 height 151
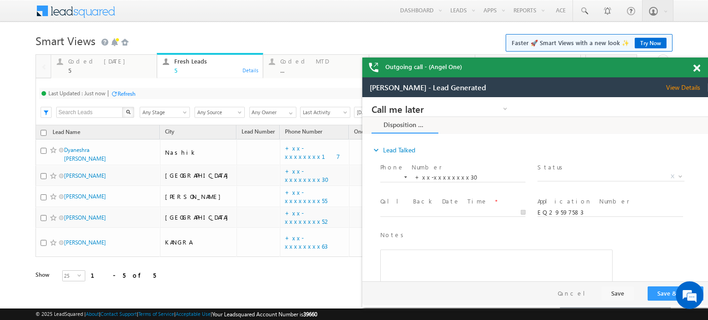
click at [695, 70] on span at bounding box center [696, 69] width 7 height 8
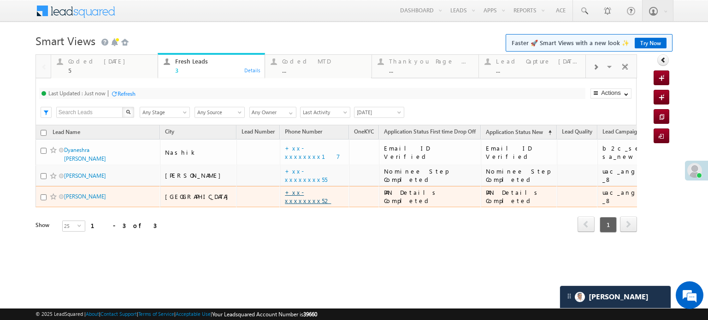
click at [285, 189] on link "+xx-xxxxxxxx52" at bounding box center [308, 197] width 46 height 16
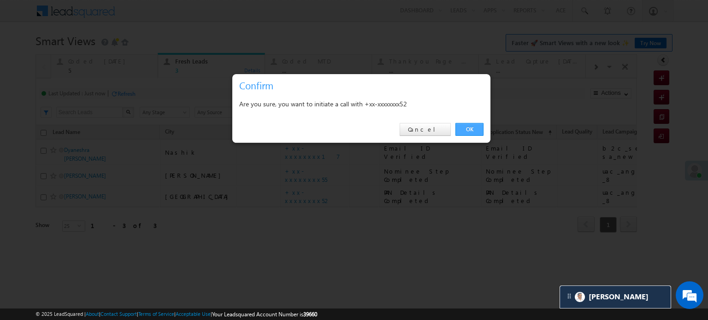
click at [472, 130] on link "OK" at bounding box center [469, 129] width 28 height 13
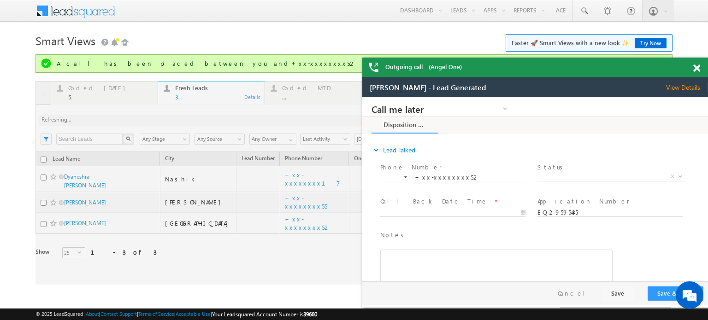
click at [249, 201] on div at bounding box center [336, 183] width 602 height 204
click at [250, 198] on div at bounding box center [336, 183] width 602 height 204
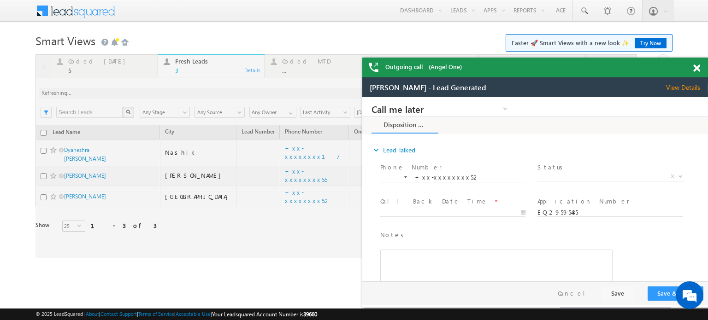
click at [698, 70] on span at bounding box center [696, 69] width 7 height 8
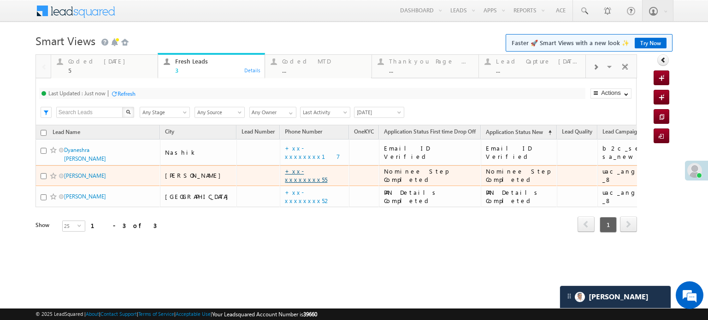
click at [285, 172] on link "+xx-xxxxxxxx55" at bounding box center [306, 175] width 42 height 16
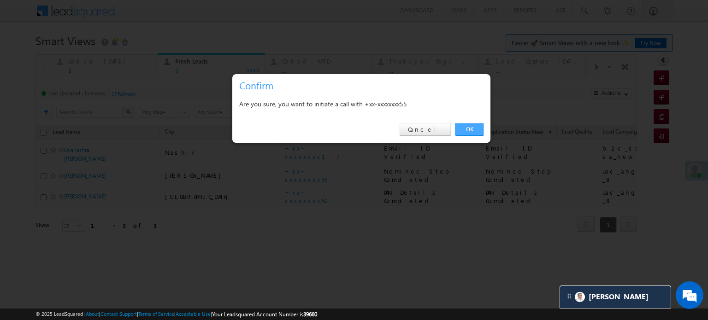
click at [475, 134] on link "OK" at bounding box center [469, 129] width 28 height 13
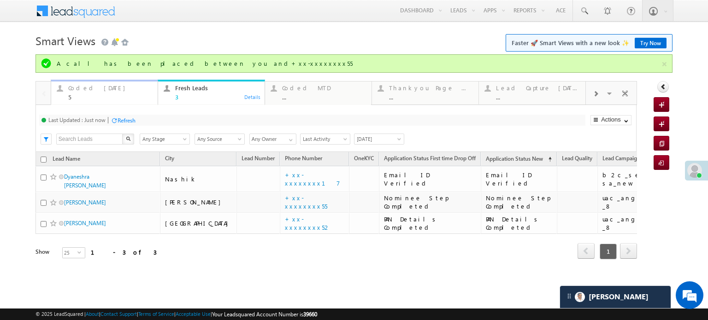
click at [94, 92] on div "Coded Today 5" at bounding box center [110, 92] width 84 height 18
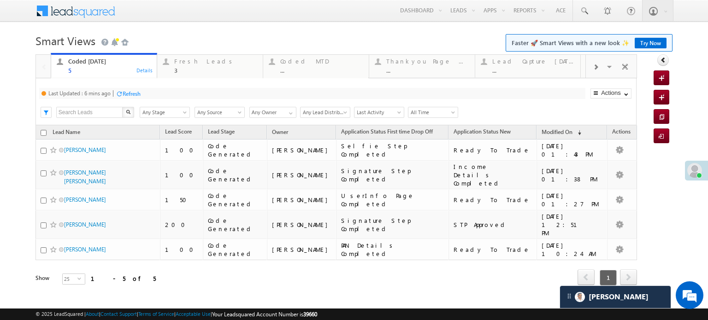
click at [130, 96] on div "Refresh" at bounding box center [132, 93] width 18 height 7
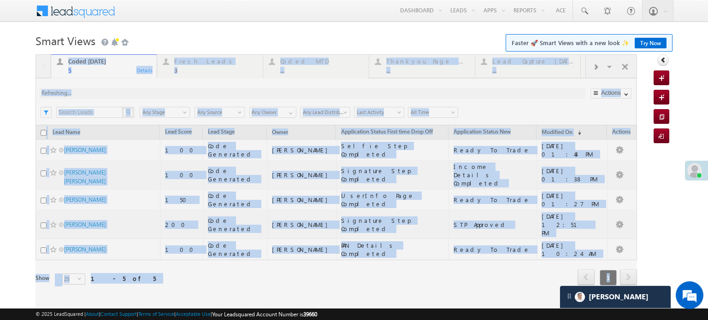
click at [130, 96] on div at bounding box center [336, 182] width 602 height 257
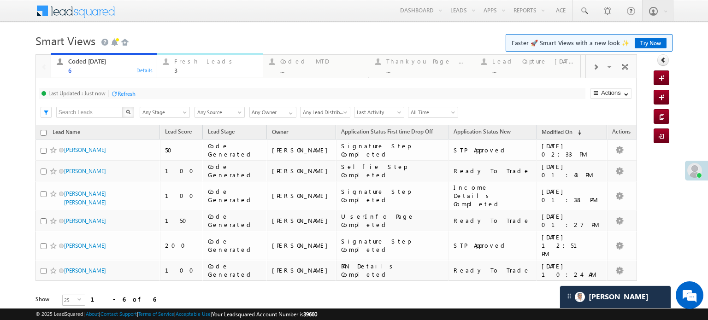
click at [195, 71] on div "3" at bounding box center [215, 70] width 83 height 7
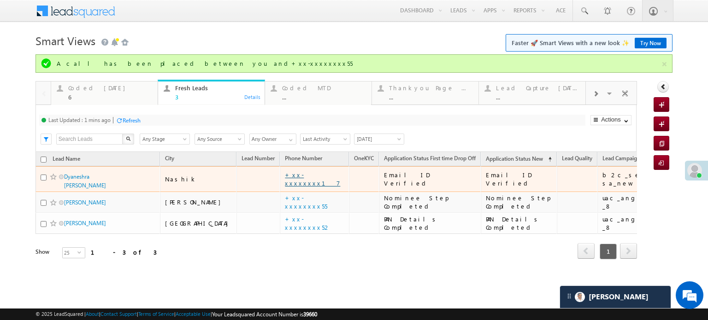
click at [285, 174] on link "+xx-xxxxxxxx17" at bounding box center [312, 179] width 55 height 16
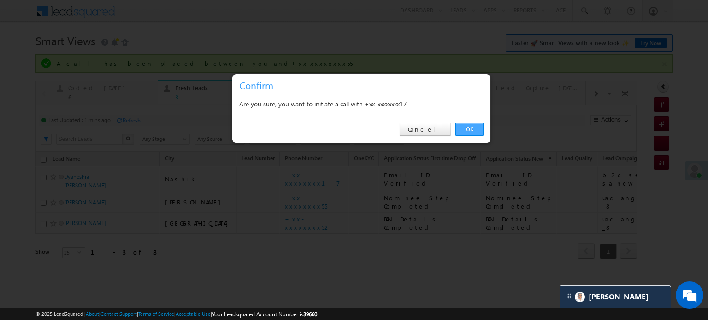
click at [461, 135] on link "OK" at bounding box center [469, 129] width 28 height 13
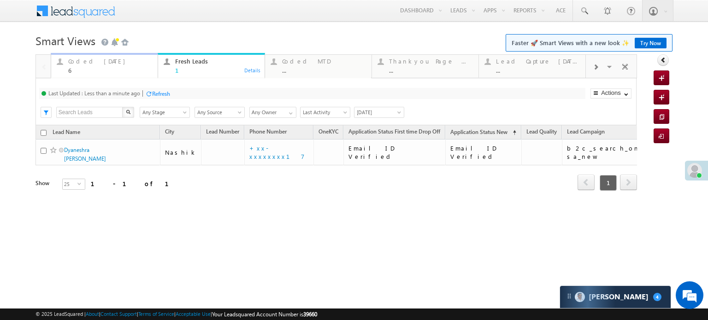
click at [99, 68] on div "6" at bounding box center [110, 70] width 84 height 7
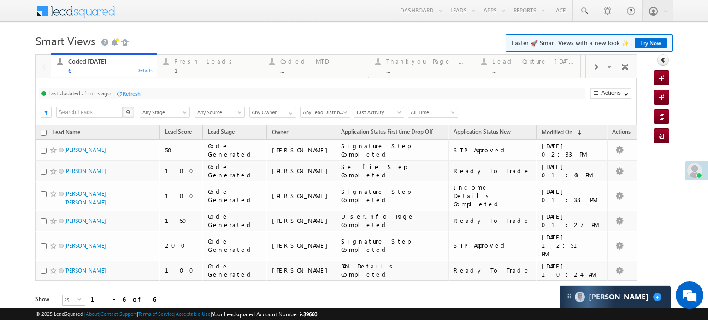
click at [139, 90] on div "Refresh" at bounding box center [132, 93] width 18 height 7
click at [406, 84] on div "Last Updated : Less than a minute ago Refresh Refreshing... Search X Lead Stage…" at bounding box center [335, 101] width 601 height 47
click at [399, 72] on div "..." at bounding box center [427, 70] width 83 height 7
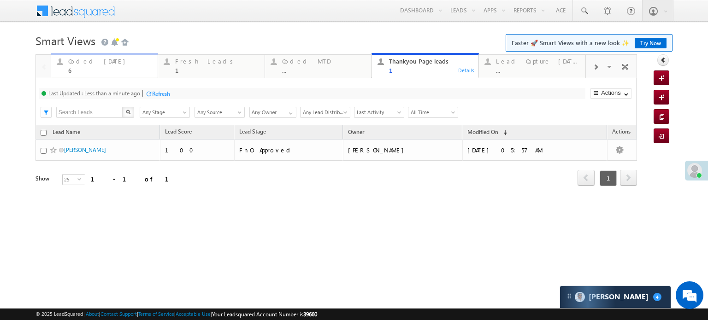
click at [78, 64] on div "Coded [DATE]" at bounding box center [110, 61] width 84 height 7
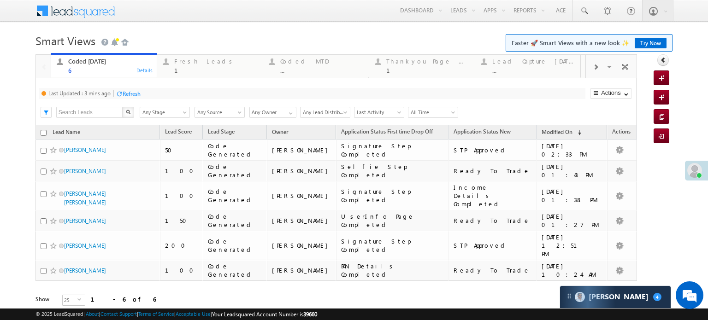
click at [141, 90] on div "Refresh" at bounding box center [132, 93] width 18 height 7
click at [214, 65] on div "Fresh Leads" at bounding box center [215, 61] width 83 height 7
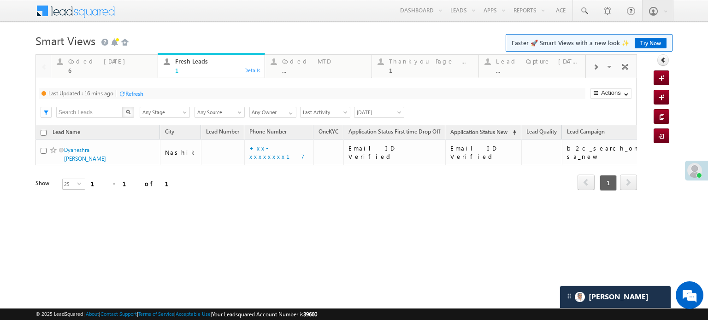
click at [141, 92] on div "Refresh" at bounding box center [134, 93] width 18 height 7
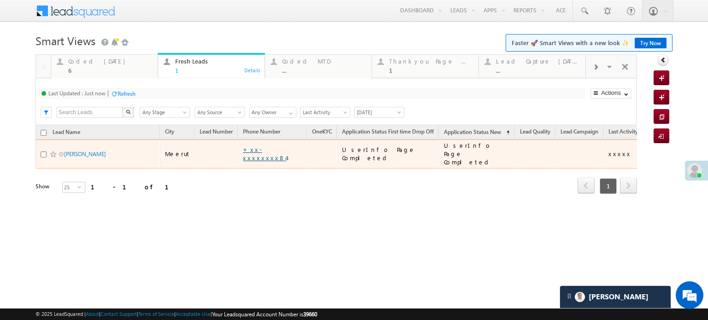
click at [269, 151] on link "+xx-xxxxxxxx84" at bounding box center [264, 154] width 43 height 16
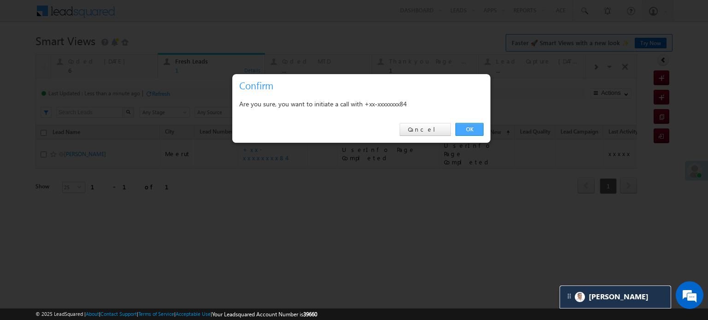
drag, startPoint x: 477, startPoint y: 119, endPoint x: 472, endPoint y: 134, distance: 15.9
click at [476, 128] on div "OK Cancel" at bounding box center [361, 130] width 258 height 26
click at [472, 134] on link "OK" at bounding box center [469, 129] width 28 height 13
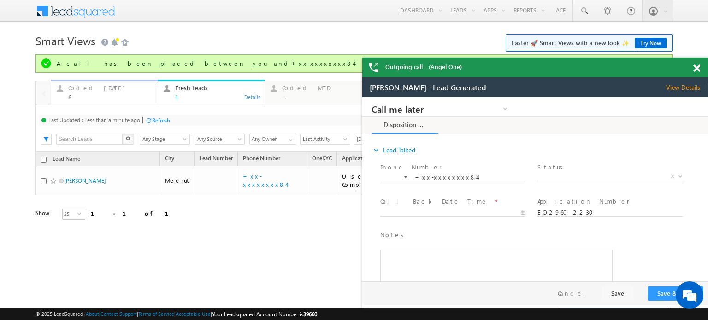
click at [101, 85] on div "Coded [DATE]" at bounding box center [110, 87] width 84 height 7
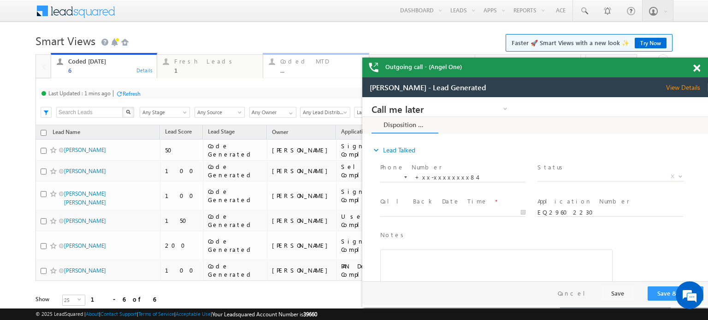
click at [323, 69] on div "..." at bounding box center [321, 70] width 83 height 7
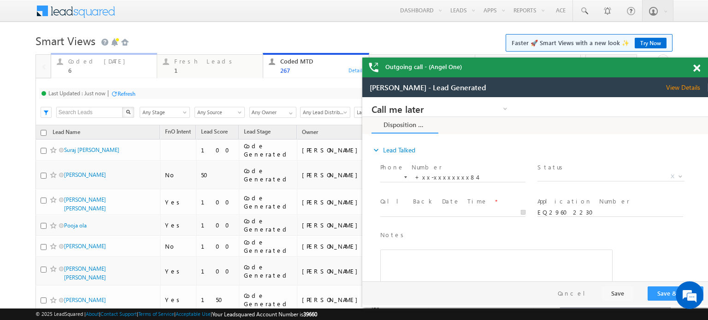
click at [90, 59] on div "Coded [DATE]" at bounding box center [109, 61] width 83 height 7
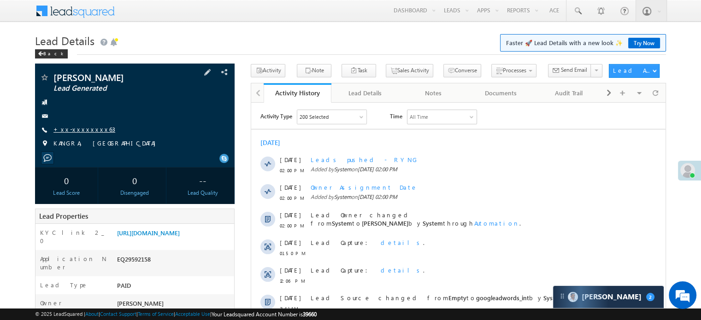
click at [86, 127] on link "+xx-xxxxxxxx63" at bounding box center [84, 129] width 62 height 8
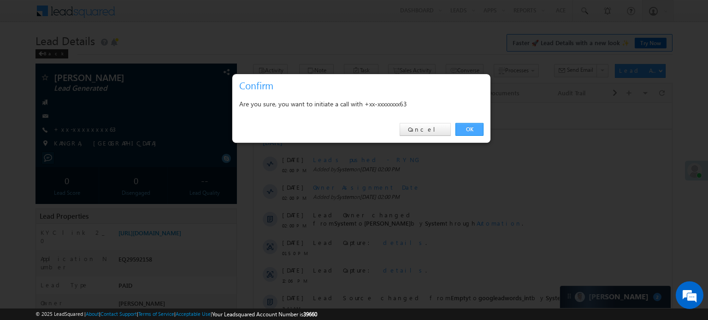
click at [478, 130] on link "OK" at bounding box center [469, 129] width 28 height 13
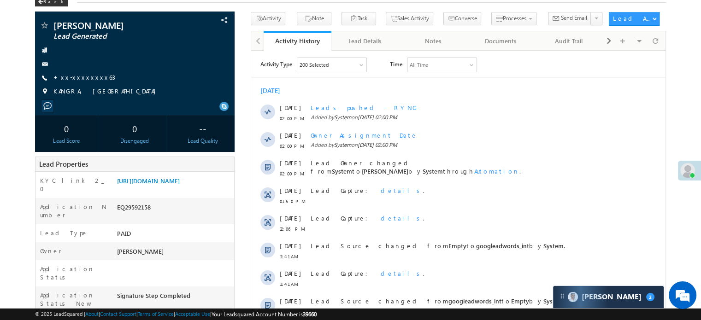
scroll to position [92, 0]
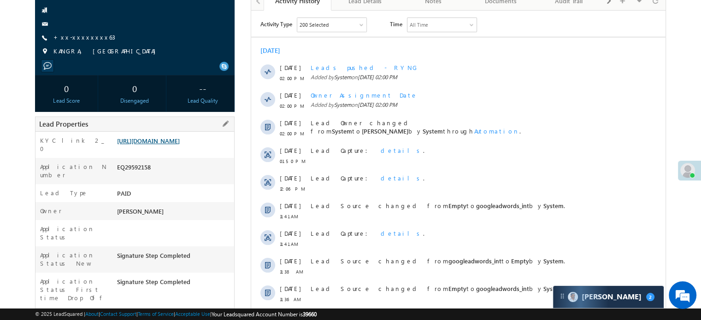
click at [180, 142] on link "https://angelbroking1-pk3em7sa.customui-test.leadsquared.com?leadId=b19eae82-2c…" at bounding box center [148, 141] width 63 height 8
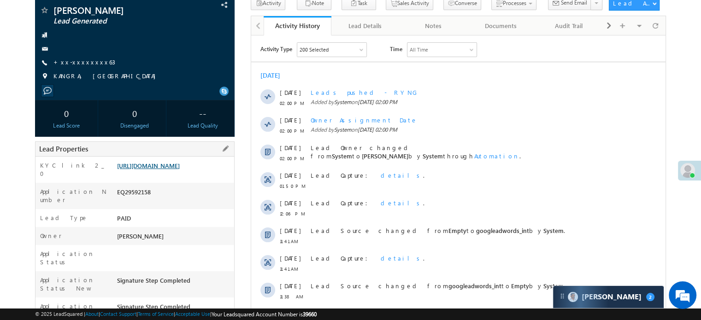
scroll to position [117, 0]
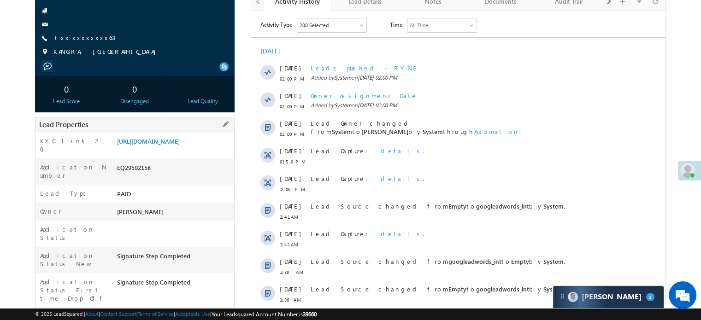
drag, startPoint x: 116, startPoint y: 142, endPoint x: 216, endPoint y: 156, distance: 100.6
click at [215, 150] on div "https://angelbroking1-pk3em7sa.customui-test.leadsquared.com?leadId=b19eae82-2c…" at bounding box center [174, 143] width 119 height 13
copy link "https://angelbroking1-pk3em7sa.customui-test.leadsquared.com?leadId=b19eae82-2c…"
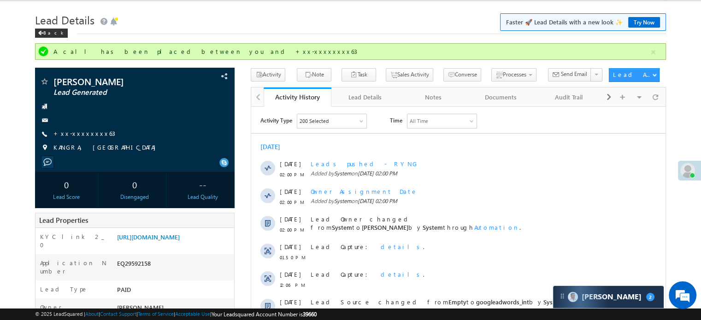
scroll to position [0, 0]
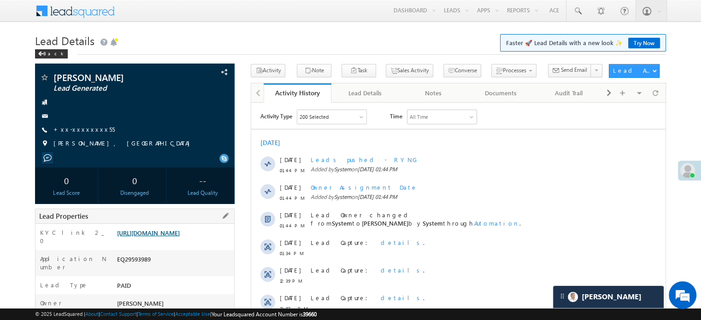
click at [157, 237] on link "https://angelbroking1-pk3em7sa.customui-test.leadsquared.com?leadId=acb265af-8b…" at bounding box center [148, 233] width 63 height 8
drag, startPoint x: 116, startPoint y: 231, endPoint x: 213, endPoint y: 250, distance: 99.2
click at [213, 242] on div "https://angelbroking1-pk3em7sa.customui-test.leadsquared.com?leadId=acb265af-8b…" at bounding box center [174, 235] width 119 height 13
copy link "https://angelbroking1-pk3em7sa.customui-test.leadsquared.com?leadId=acb265af-8b…"
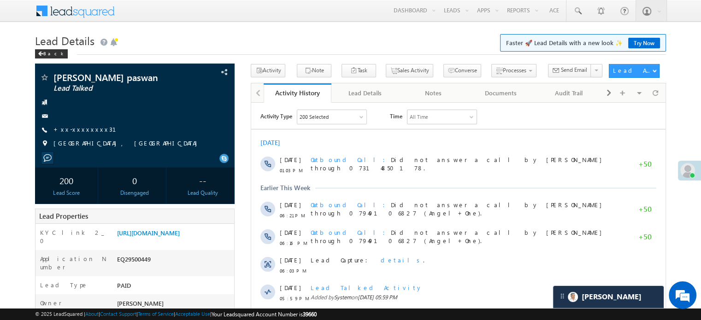
scroll to position [4772, 0]
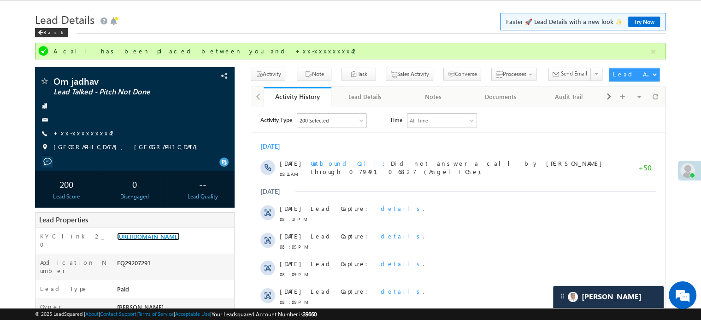
scroll to position [21, 0]
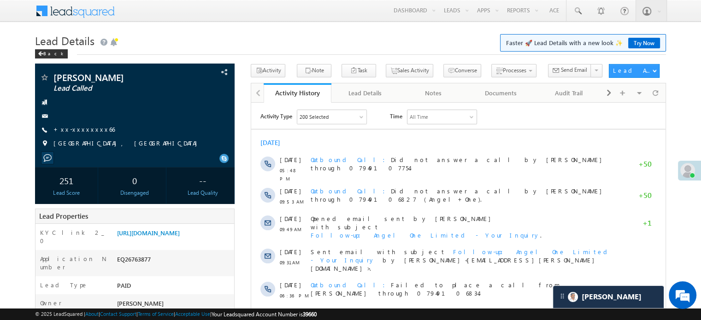
scroll to position [4772, 0]
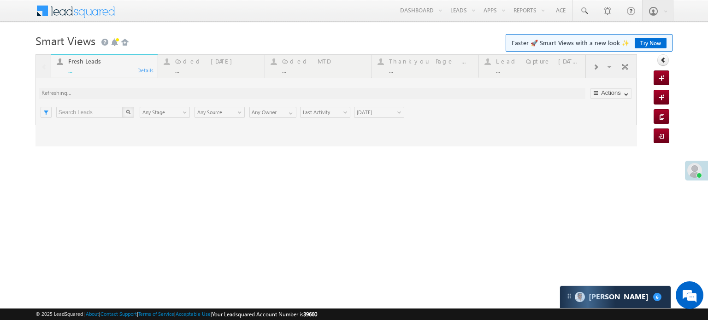
drag, startPoint x: 181, startPoint y: 64, endPoint x: 153, endPoint y: 65, distance: 27.7
click at [153, 65] on div at bounding box center [336, 100] width 602 height 92
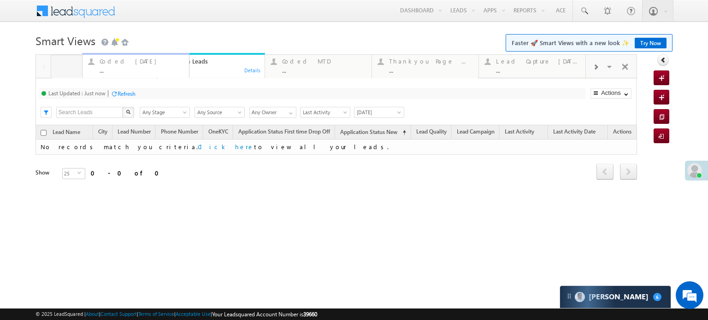
drag, startPoint x: 199, startPoint y: 63, endPoint x: 122, endPoint y: 64, distance: 77.0
click at [89, 64] on div "Coded [DATE]" at bounding box center [110, 61] width 84 height 7
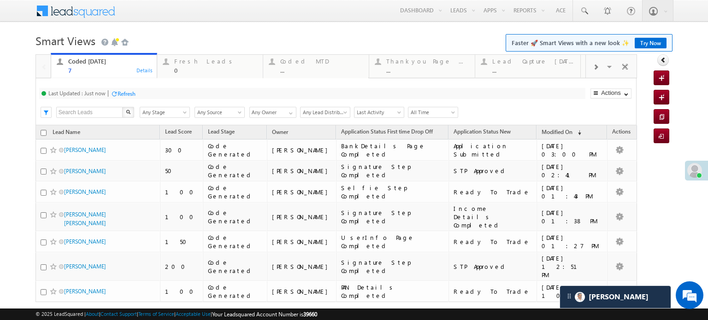
click at [131, 94] on div "Refresh" at bounding box center [127, 93] width 18 height 7
click at [129, 94] on div "Refresh" at bounding box center [127, 93] width 18 height 7
click at [166, 94] on div "Refresh" at bounding box center [161, 93] width 18 height 7
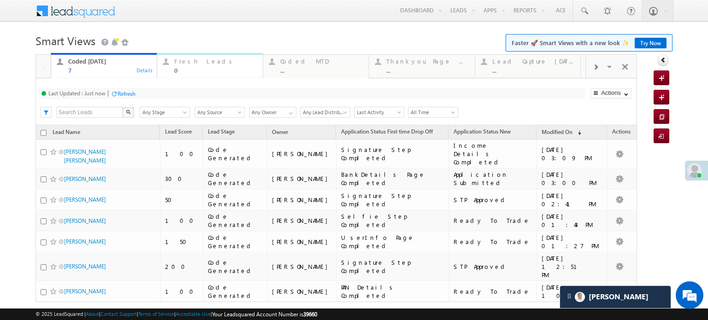
click at [200, 59] on div "Fresh Leads" at bounding box center [215, 61] width 83 height 7
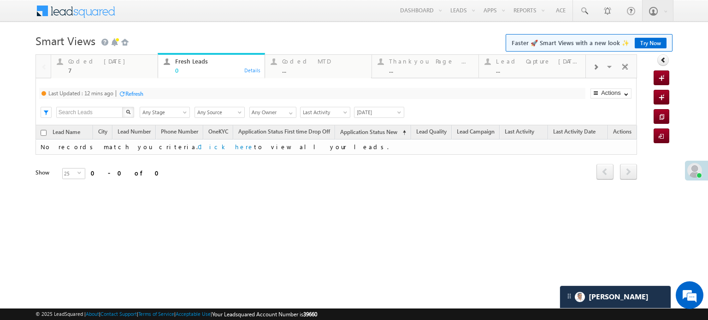
click at [142, 94] on div "Refresh" at bounding box center [134, 93] width 18 height 7
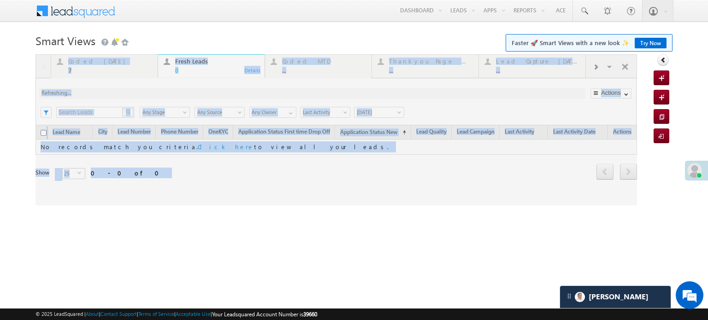
click at [142, 94] on div at bounding box center [336, 129] width 602 height 151
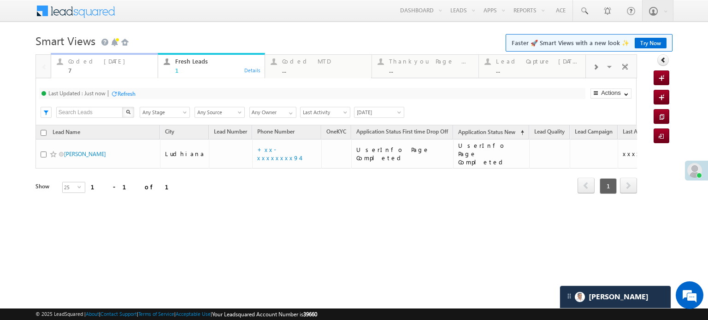
click at [87, 64] on div "Coded Today" at bounding box center [110, 61] width 84 height 7
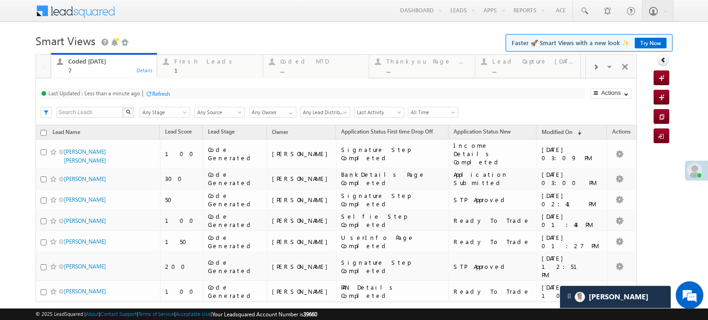
click at [150, 94] on div at bounding box center [148, 93] width 7 height 7
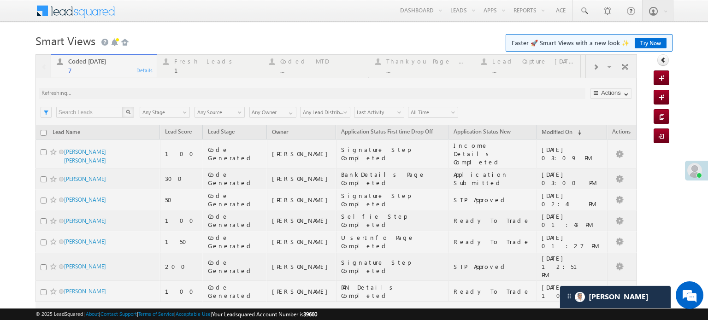
click at [150, 94] on div at bounding box center [336, 203] width 602 height 299
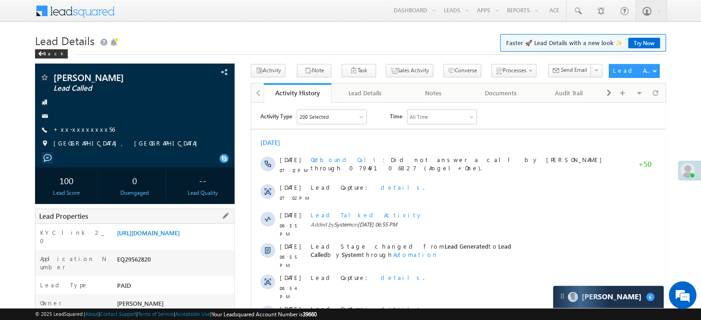
drag, startPoint x: 116, startPoint y: 231, endPoint x: 211, endPoint y: 247, distance: 96.2
click at [211, 242] on div "[URL][DOMAIN_NAME]" at bounding box center [174, 235] width 119 height 13
copy link "[URL][DOMAIN_NAME]"
click at [287, 65] on span "Activity" at bounding box center [269, 72] width 37 height 17
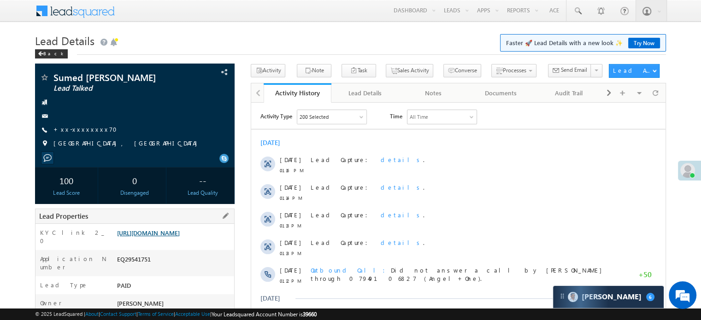
drag, startPoint x: 144, startPoint y: 228, endPoint x: 144, endPoint y: 237, distance: 9.2
click at [144, 228] on div "KYC link 2_0 [URL][DOMAIN_NAME]" at bounding box center [134, 237] width 199 height 26
click at [144, 237] on link "[URL][DOMAIN_NAME]" at bounding box center [148, 233] width 63 height 8
